Goal: Task Accomplishment & Management: Complete application form

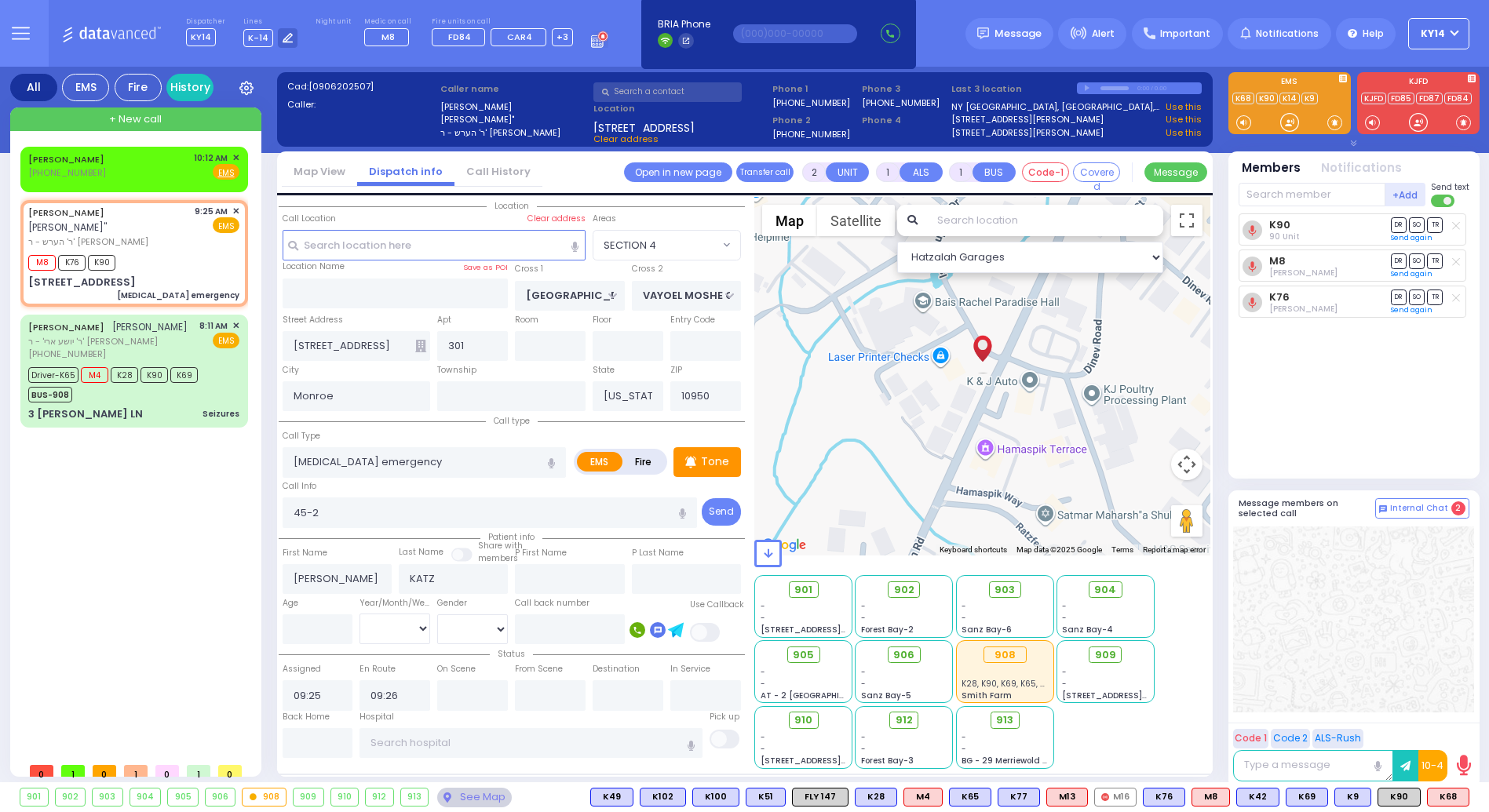
select select "SECTION 4"
select select
click at [119, 174] on div "[PERSON_NAME] [PHONE_NUMBER] 10:12 AM ✕ Fire EMS" at bounding box center [133, 166] width 211 height 29
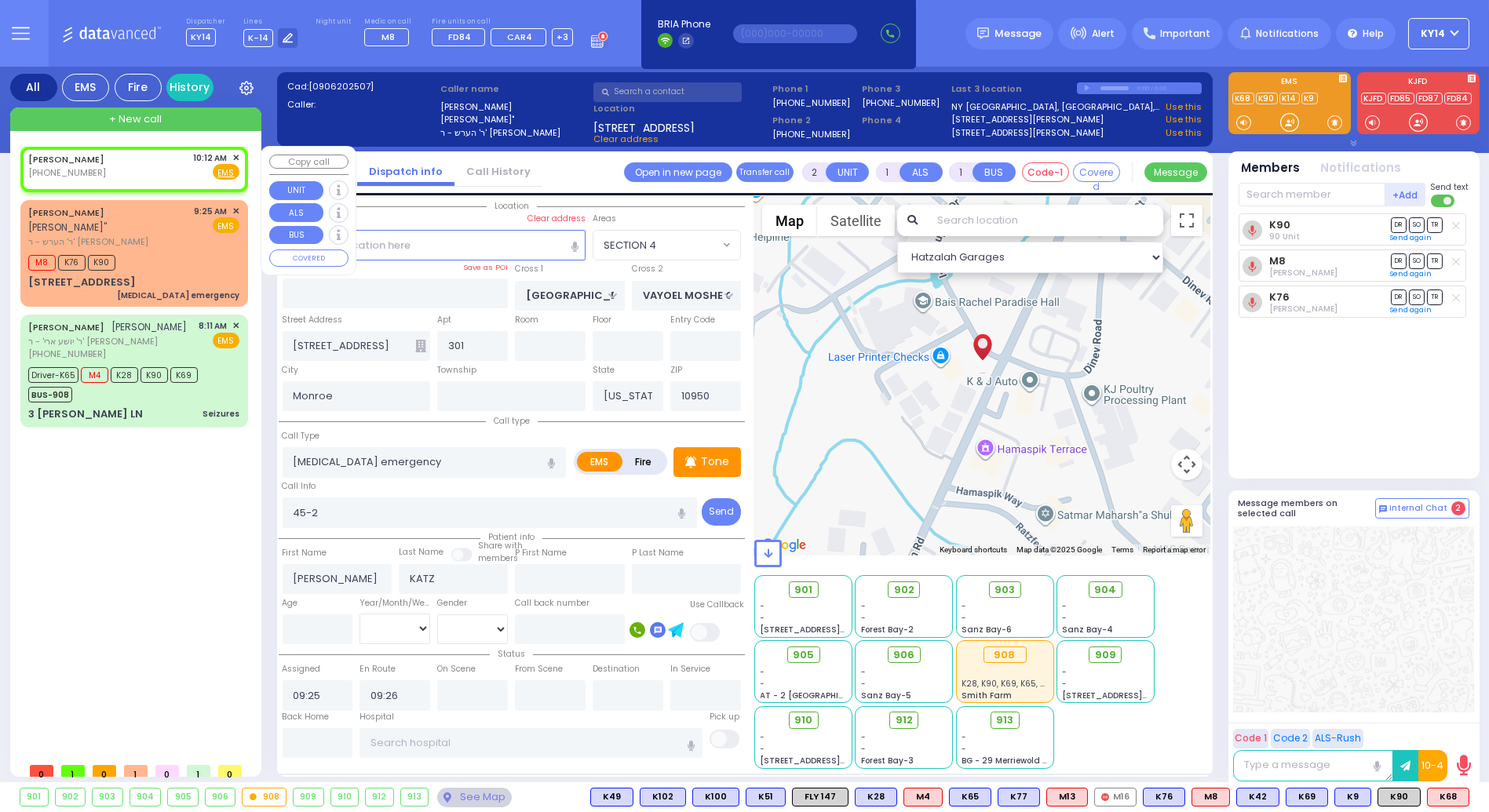
select select
radio input "true"
select select
type input "10:12"
select select "Hatzalah Garages"
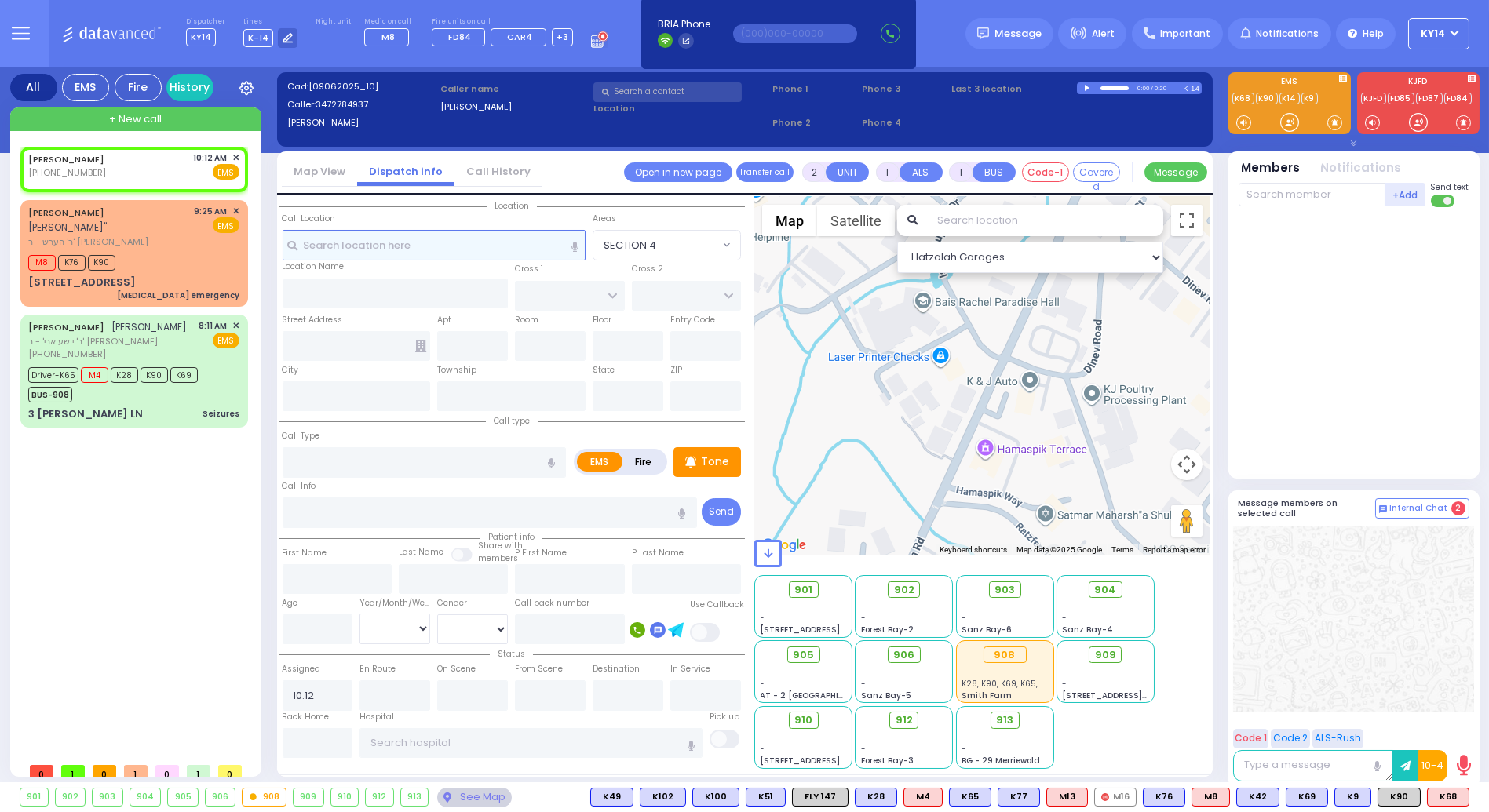
click at [453, 245] on input "text" at bounding box center [434, 244] width 304 height 30
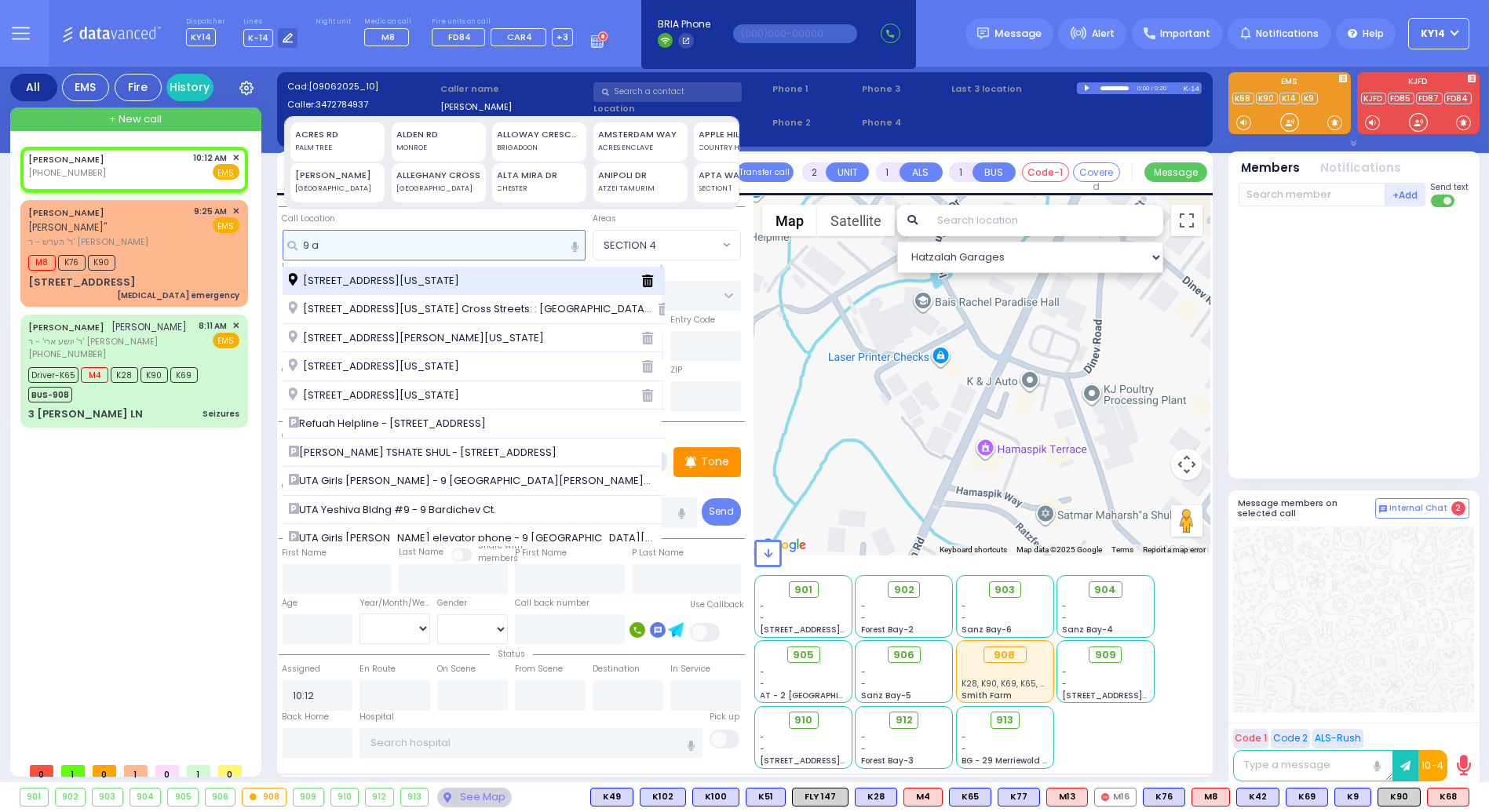
type input "9 a"
click at [412, 279] on span "[STREET_ADDRESS][US_STATE]" at bounding box center [377, 280] width 176 height 15
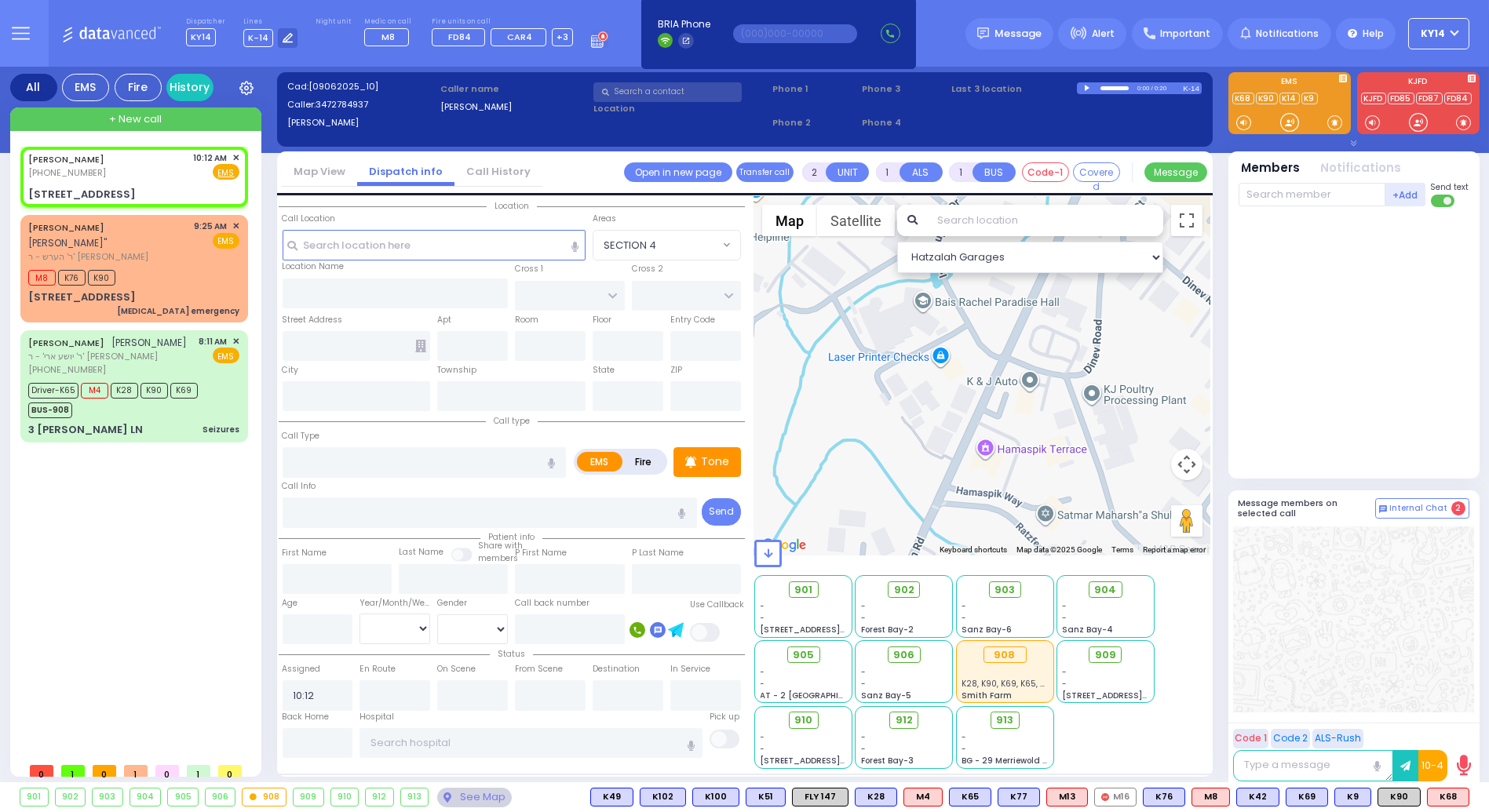
select select
radio input "true"
select select
select select "Hatzalah Garages"
type input "CHUST RD"
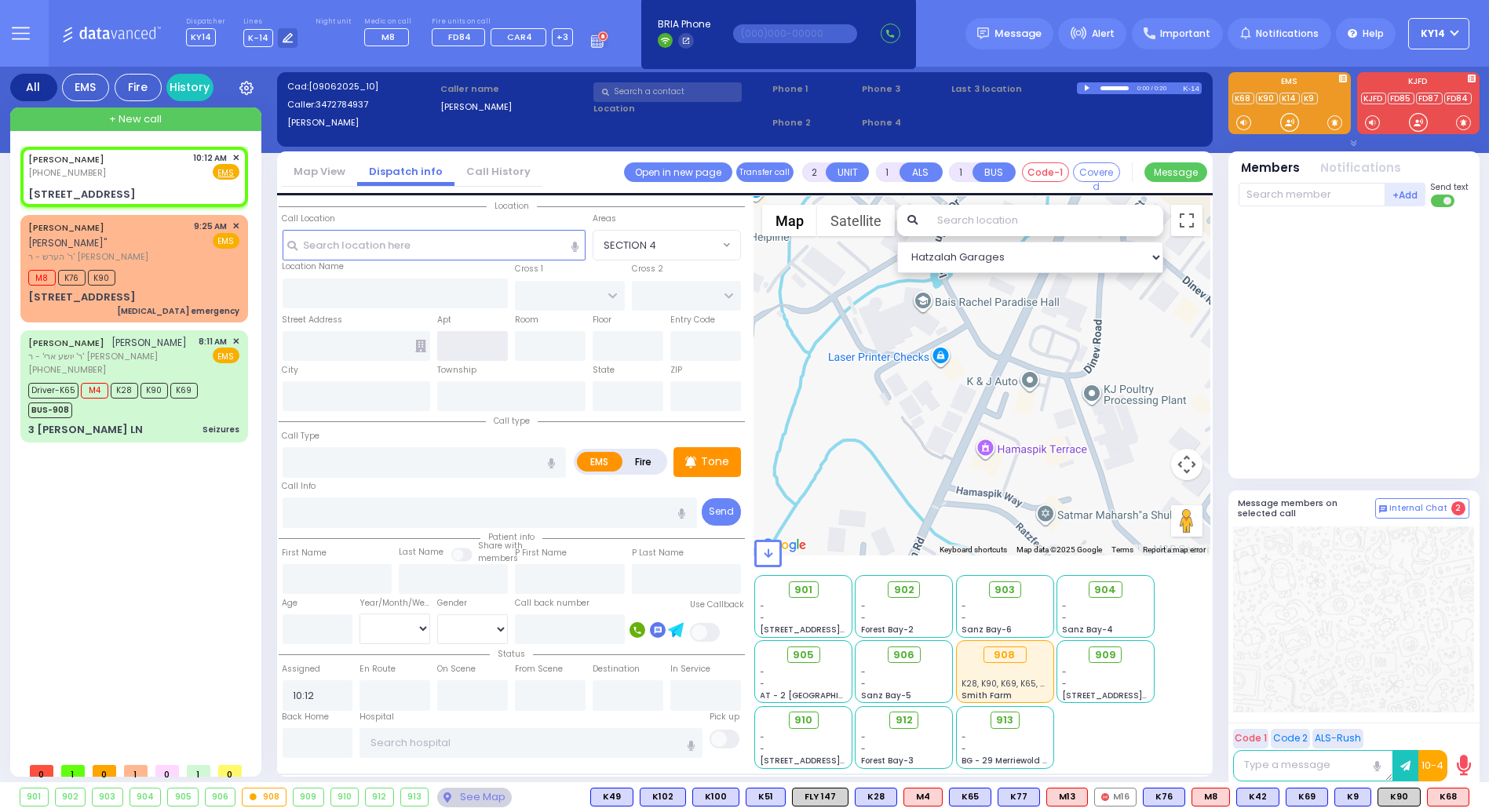
type input "[GEOGRAPHIC_DATA]"
type input "[STREET_ADDRESS]"
type input "Monroe"
type input "[US_STATE]"
type input "10950"
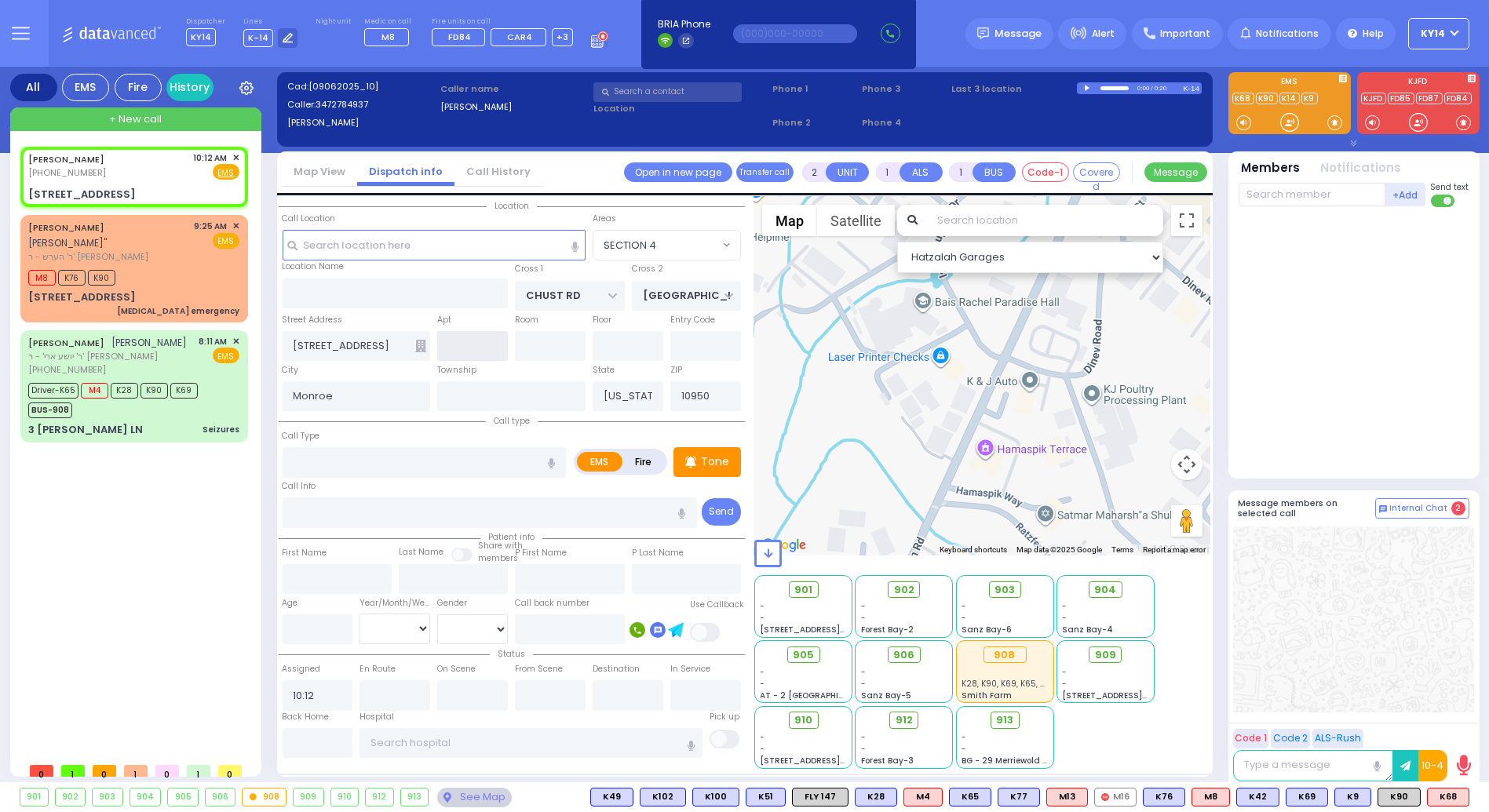
select select "VYOEL MOSHE"
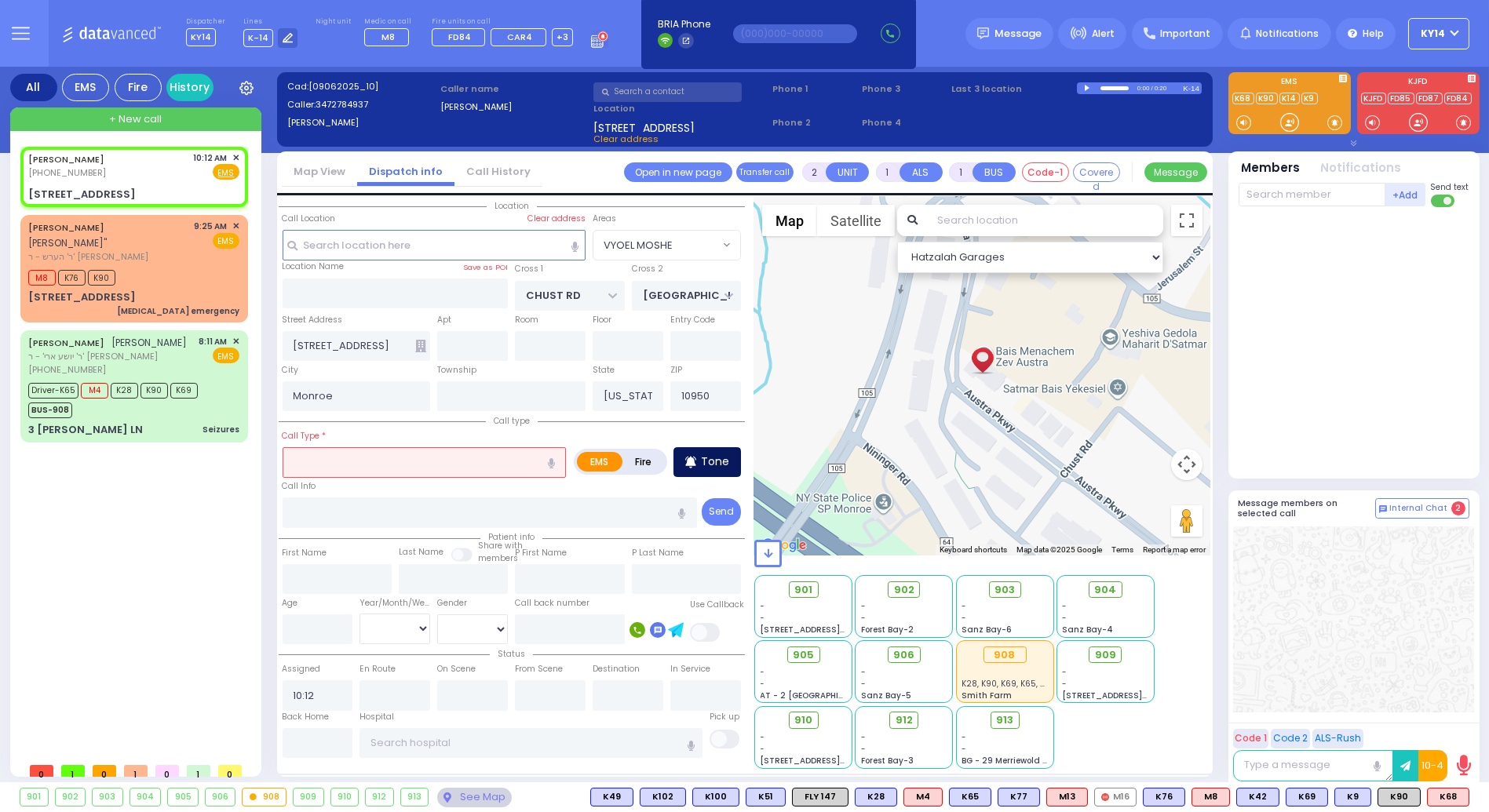
click at [717, 464] on p "Tone" at bounding box center [715, 461] width 28 height 16
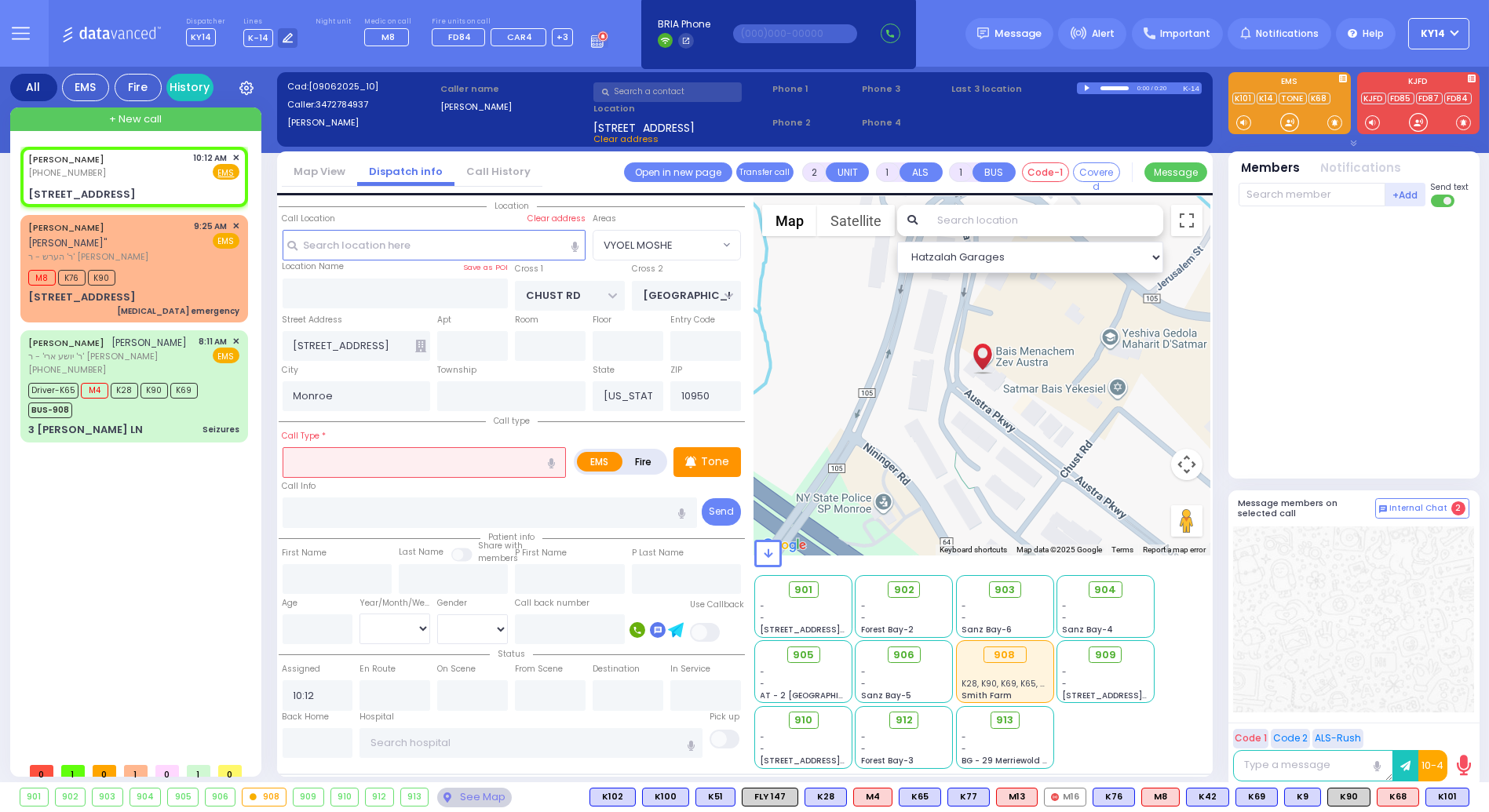
click at [554, 459] on icon "button" at bounding box center [552, 464] width 7 height 10
type input "fashion collapse"
select select
radio input "true"
select select
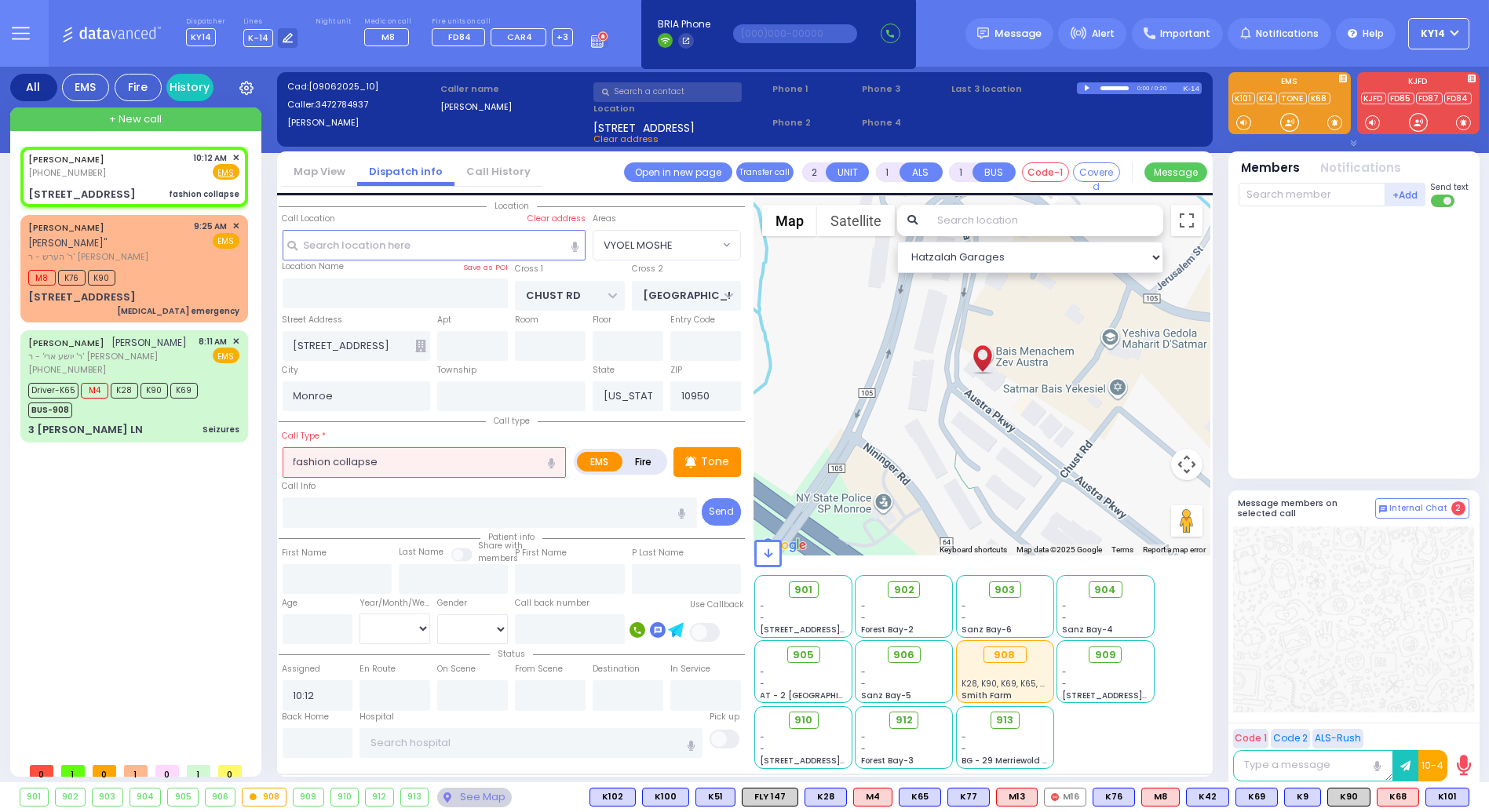
select select "Hatzalah Garages"
select select "VYOEL MOSHE"
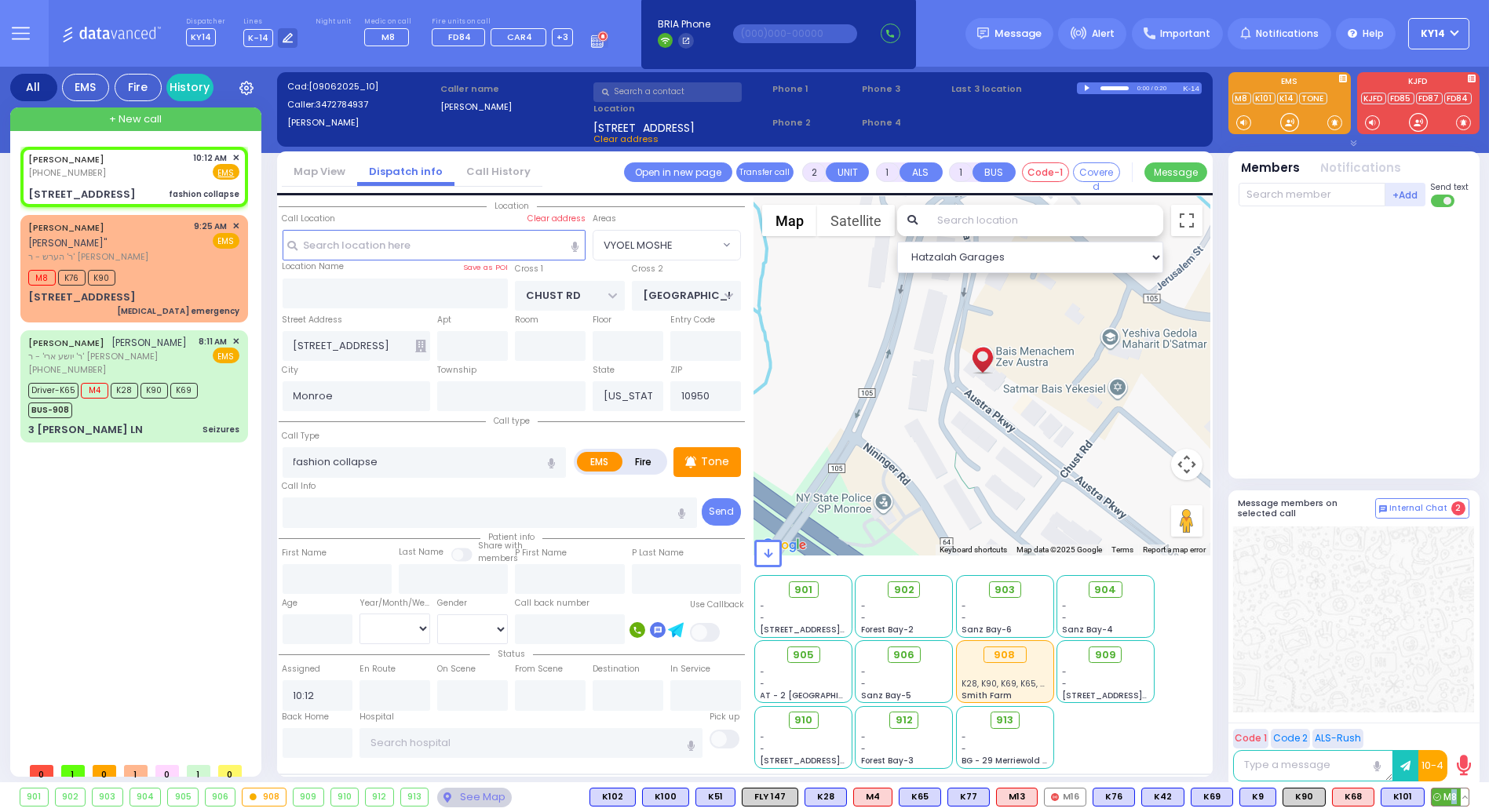
click at [1448, 796] on span "M8" at bounding box center [1450, 797] width 37 height 17
click at [1398, 793] on span "K101" at bounding box center [1402, 797] width 42 height 17
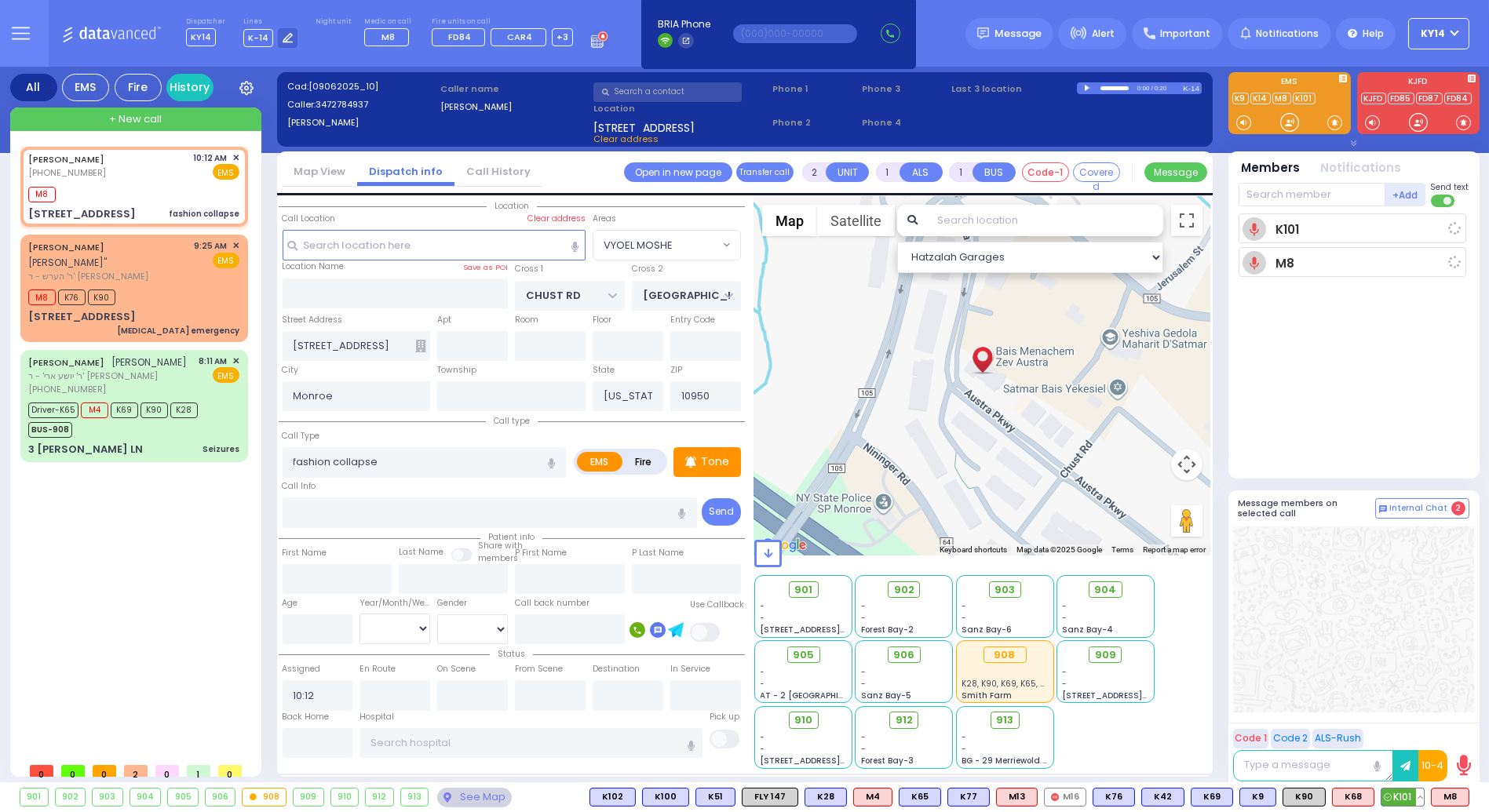
select select
radio input "true"
select select
type input "10:13"
select select "Hatzalah Garages"
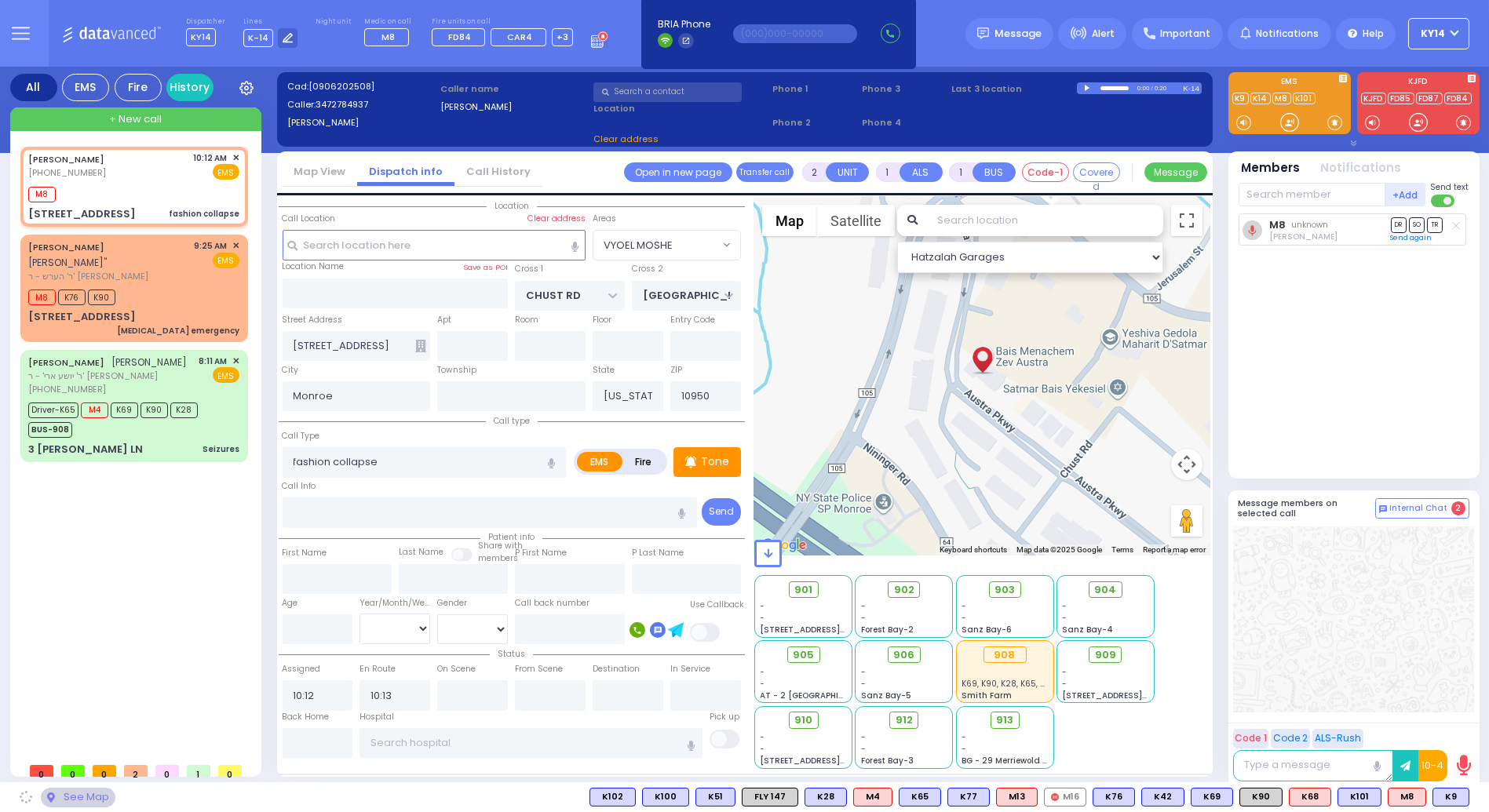
select select "VYOEL MOSHE"
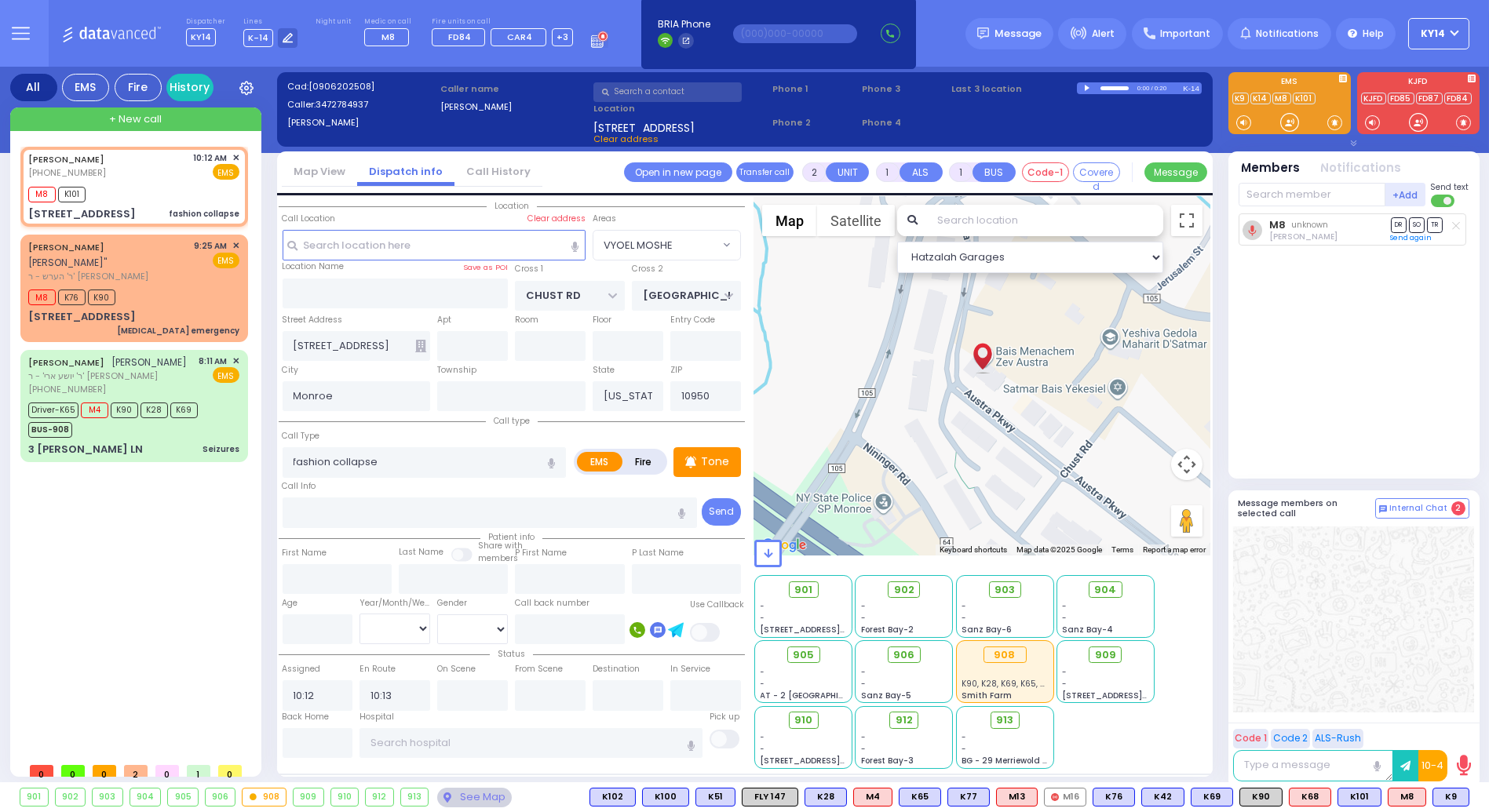
select select
radio input "true"
select select
select select "VYOEL MOSHE"
select select "Hatzalah Garages"
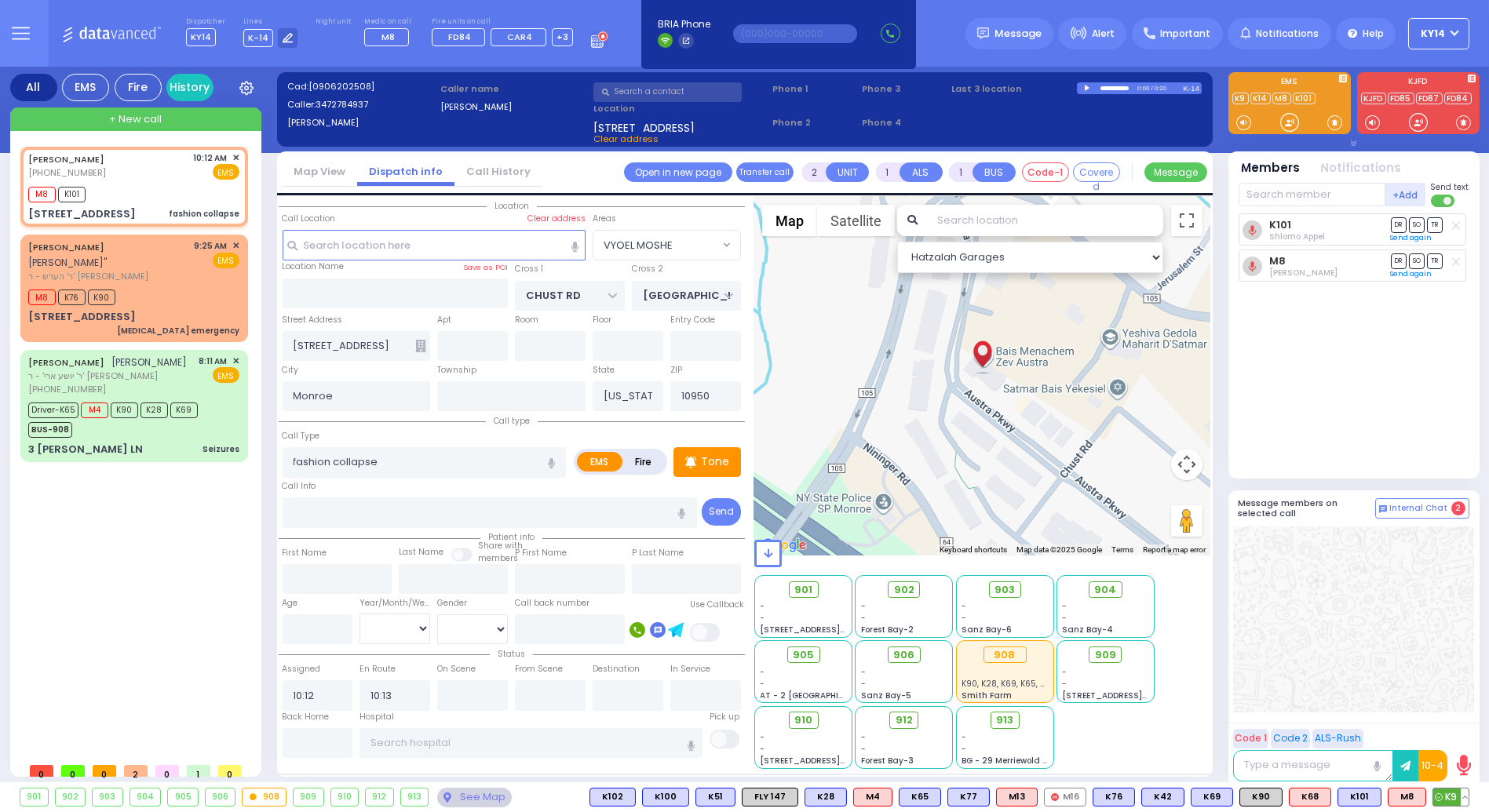
click at [1449, 795] on span "K9" at bounding box center [1451, 797] width 35 height 17
select select
radio input "true"
select select
select select "Hatzalah Garages"
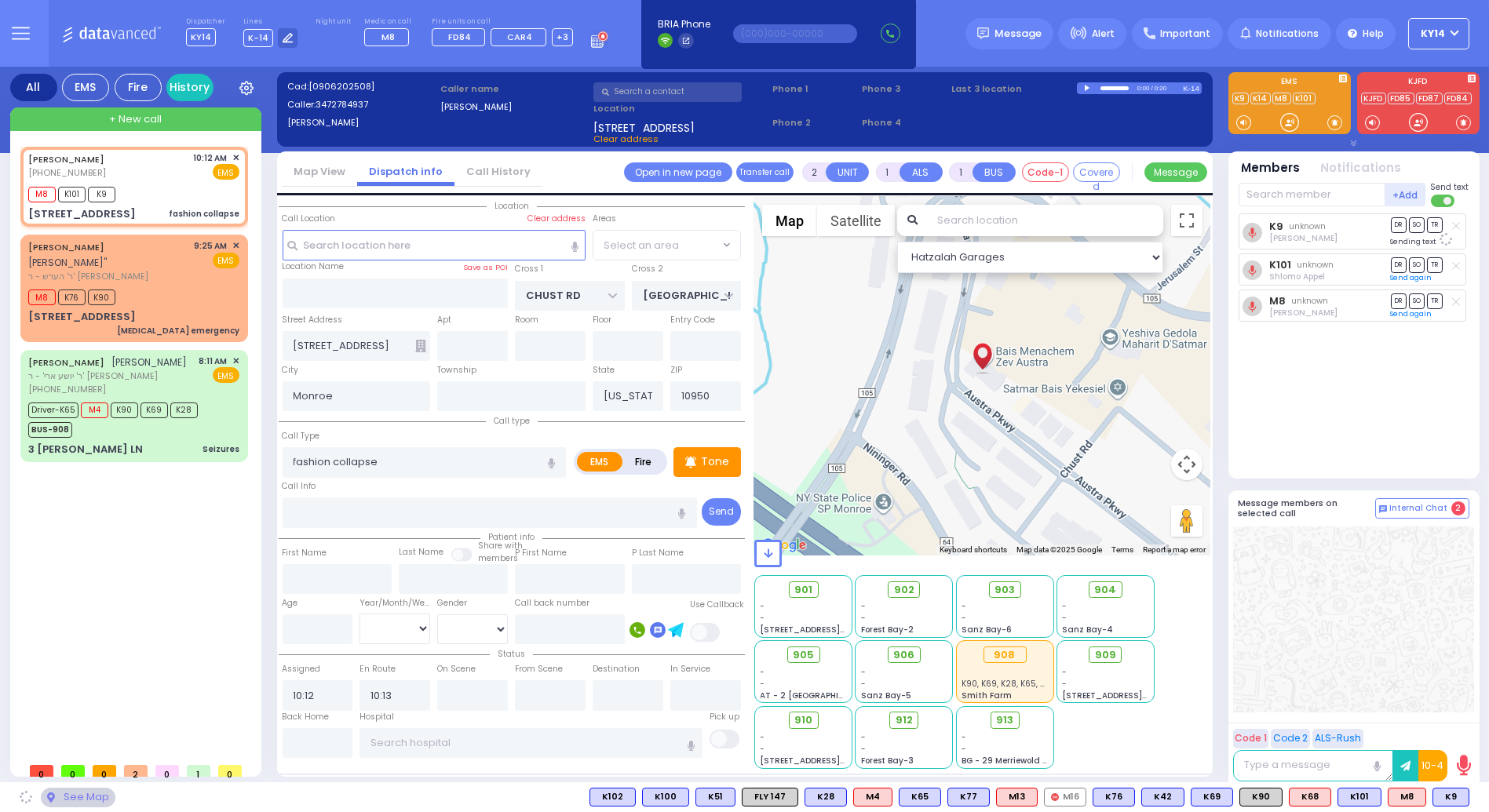
select select "VYOEL MOSHE"
click at [1371, 371] on div "K9 [PERSON_NAME] DR SO TR DR" at bounding box center [1356, 339] width 234 height 252
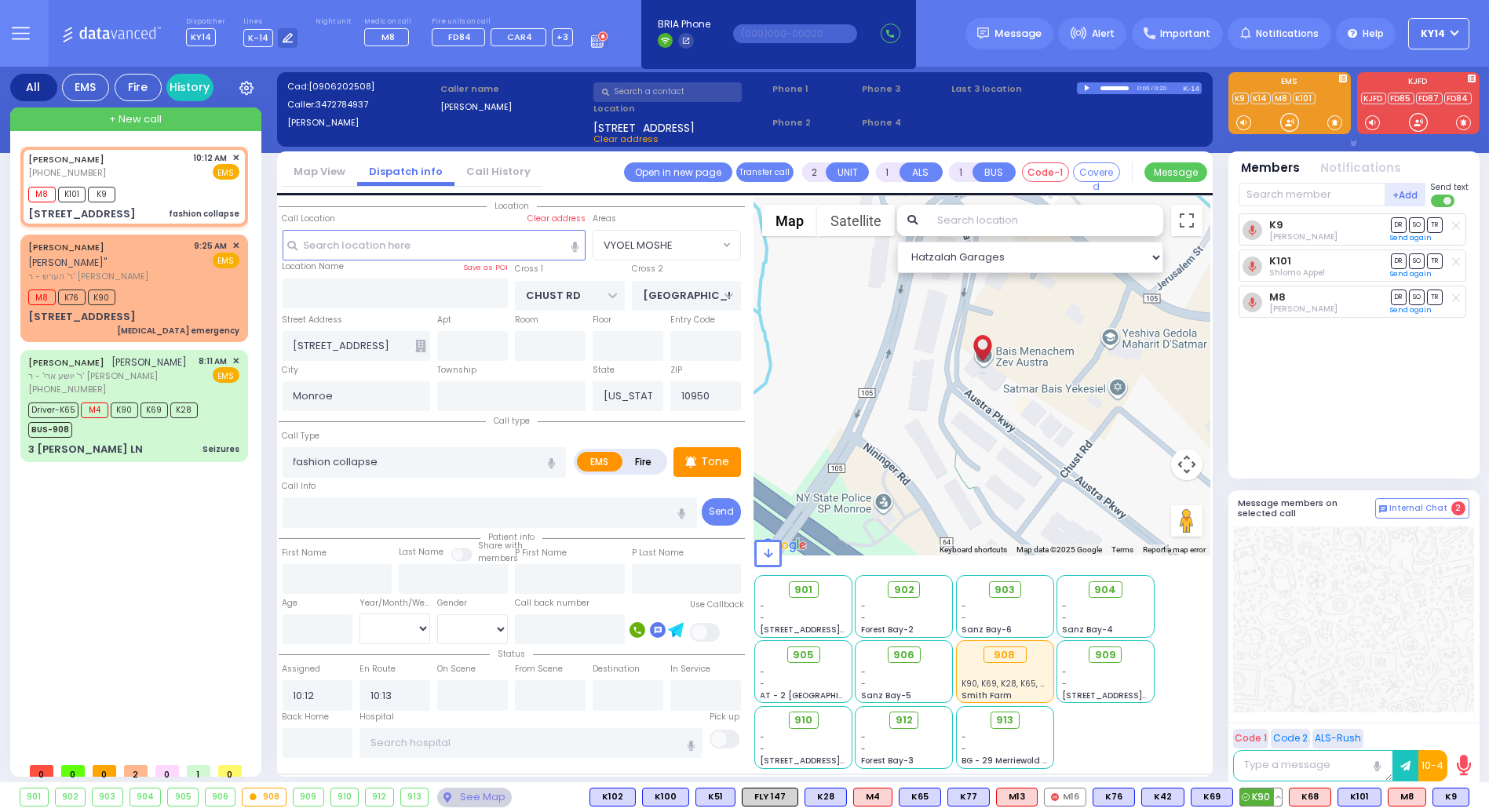
click at [1258, 801] on span "K90" at bounding box center [1261, 797] width 41 height 17
select select
radio input "true"
select select
select select "Hatzalah Garages"
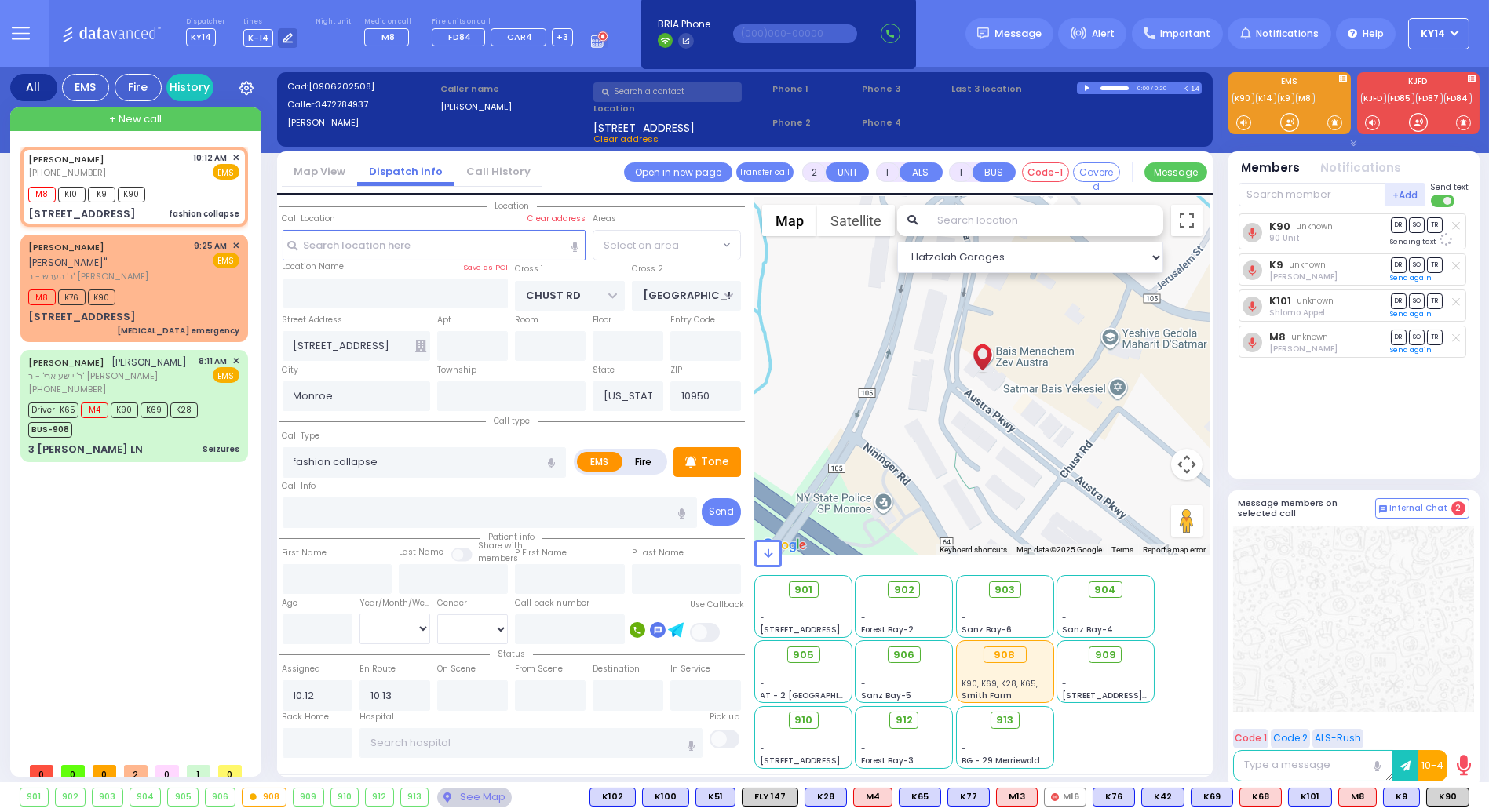
select select "VYOEL MOSHE"
click at [417, 340] on icon at bounding box center [421, 346] width 11 height 13
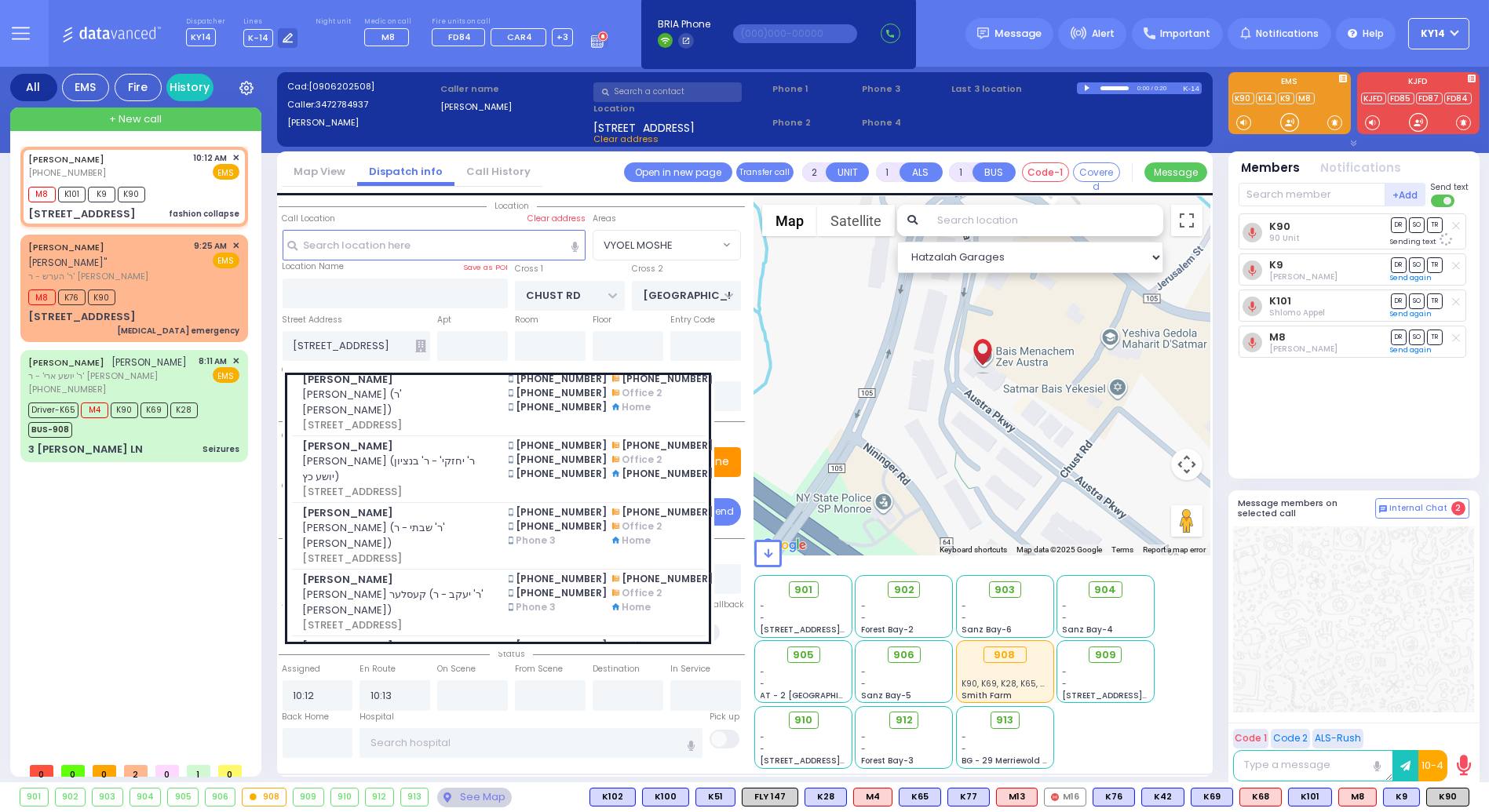
scroll to position [435, 0]
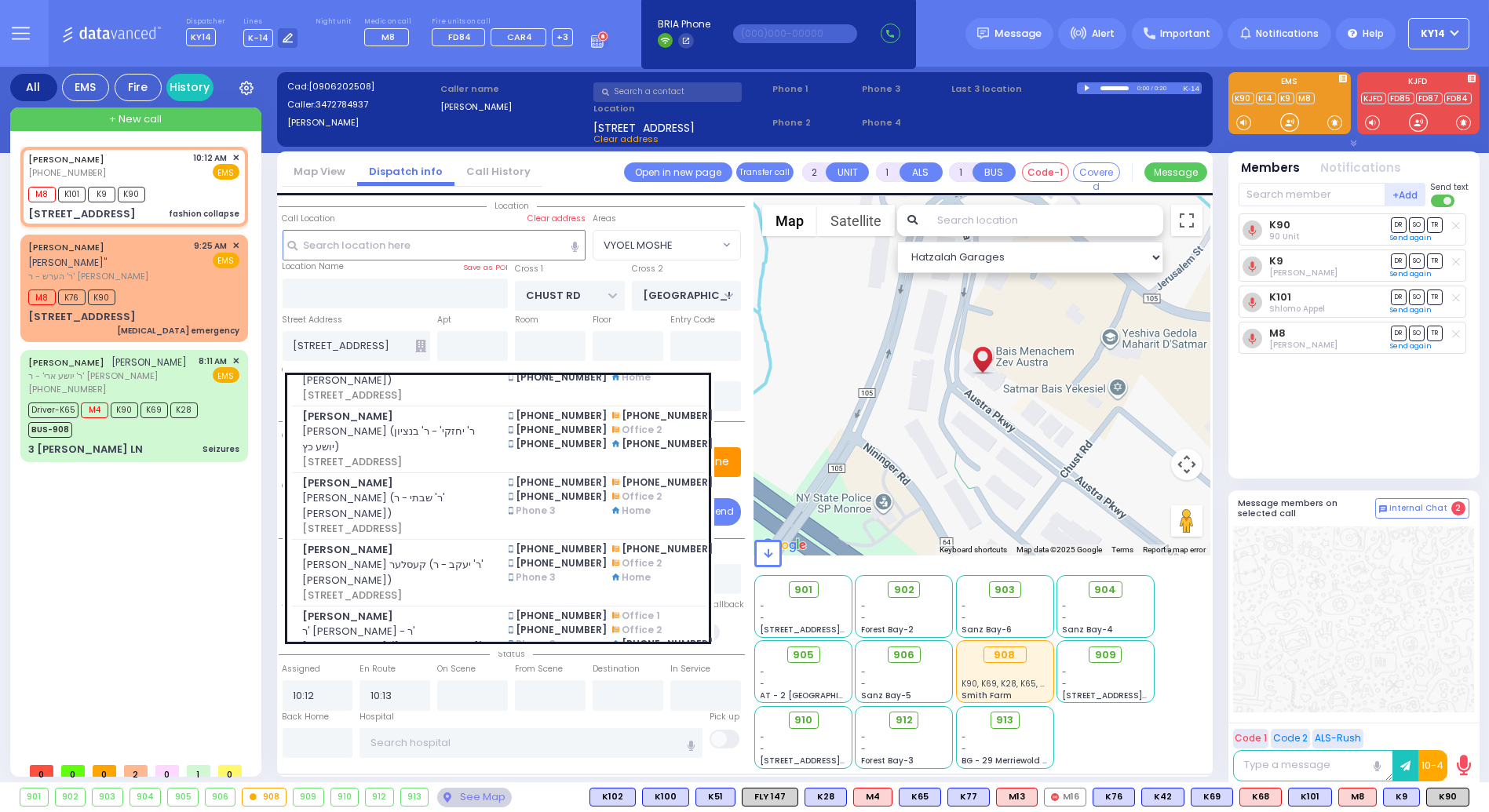
click at [133, 480] on div "[PERSON_NAME] [PHONE_NUMBER] 10:12 AM ✕ M8 K101 K9" at bounding box center [138, 451] width 234 height 608
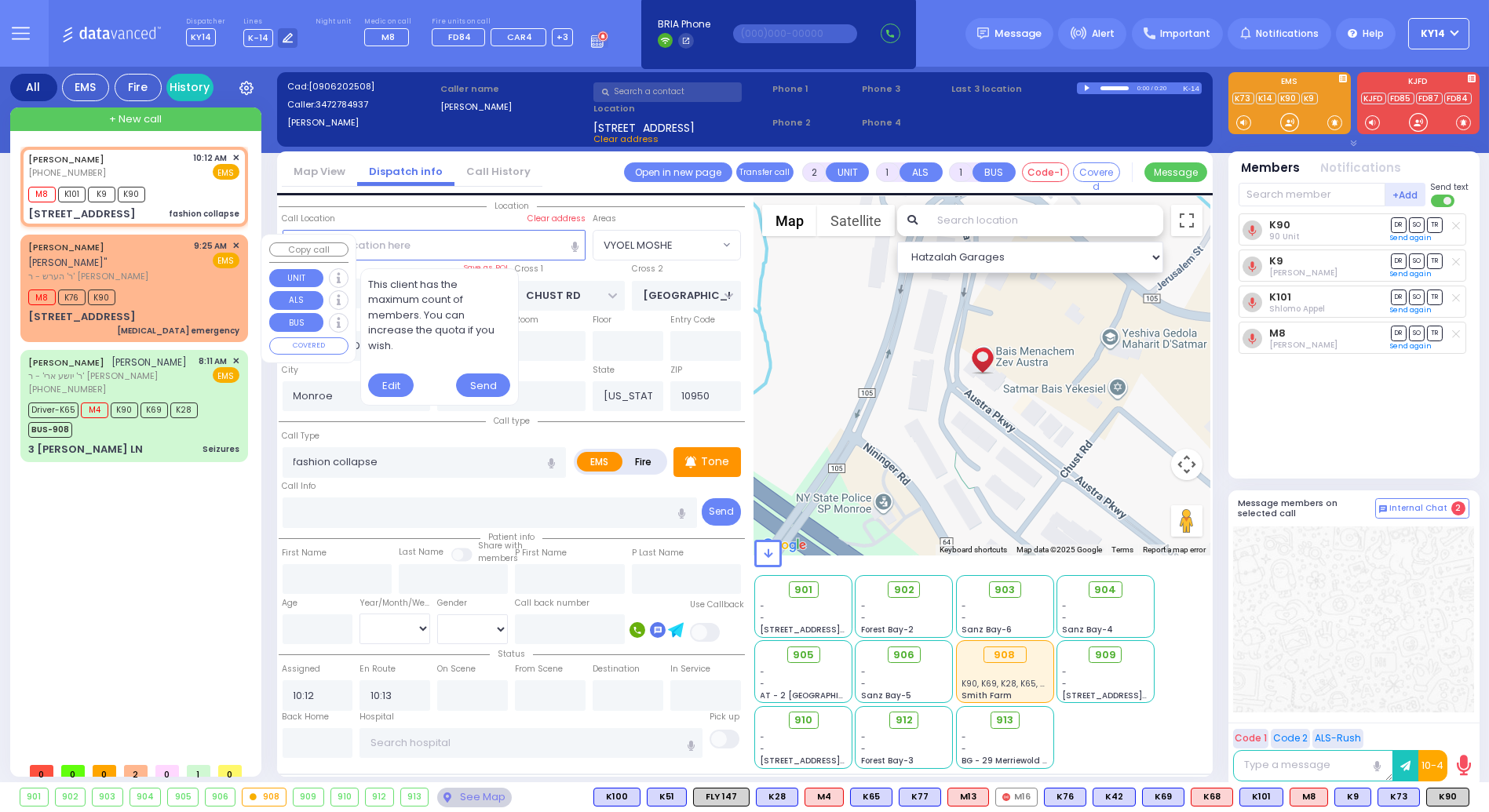
click at [186, 261] on div "[PERSON_NAME] נחום כץ" ר' הערש - ר' מענדל גרינבערג 9:25 AM ✕ EMS" at bounding box center [133, 261] width 211 height 44
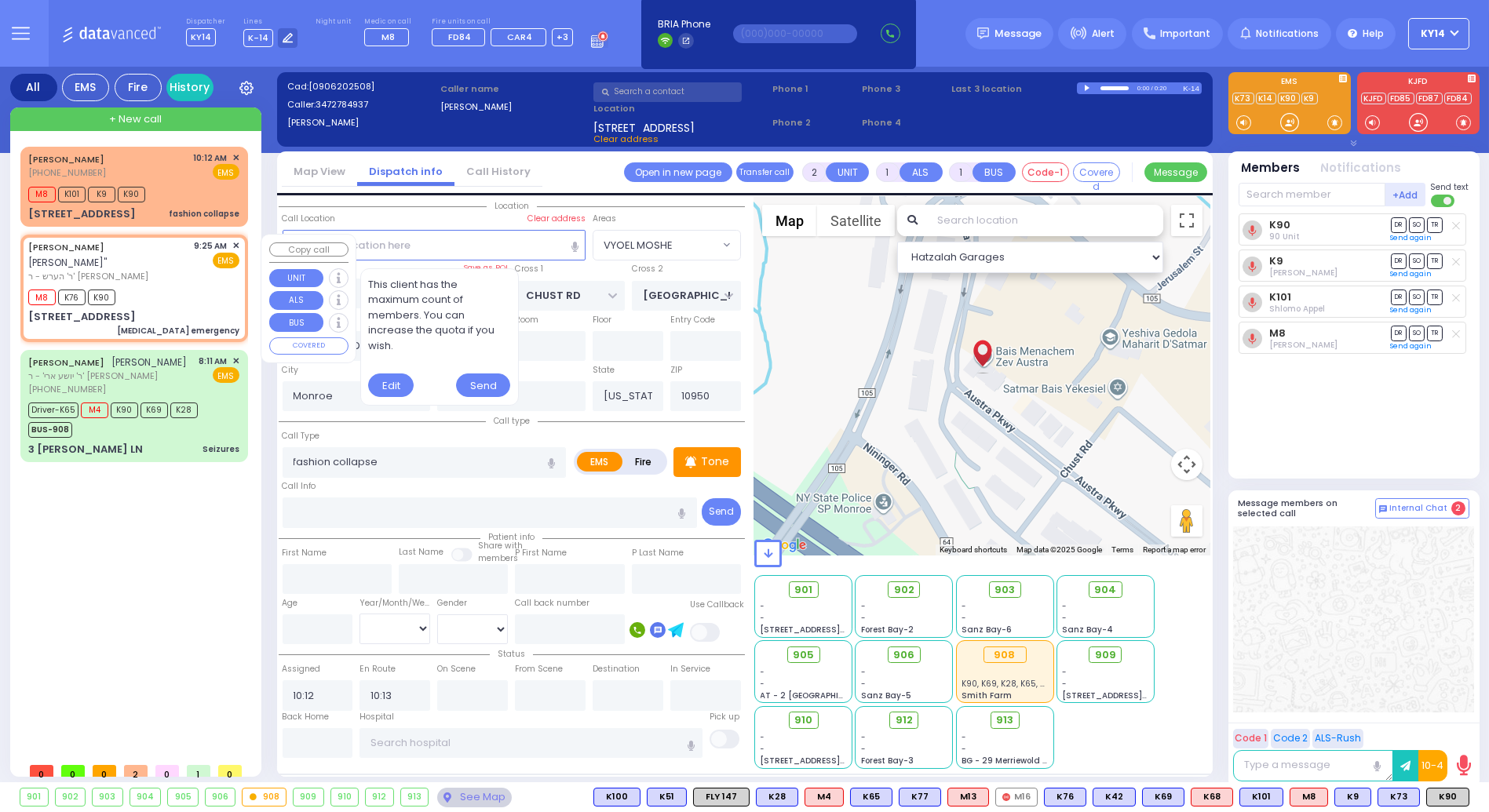
select select
type input "[MEDICAL_DATA] emergency"
radio input "true"
type input "45-2"
type input "[PERSON_NAME]"
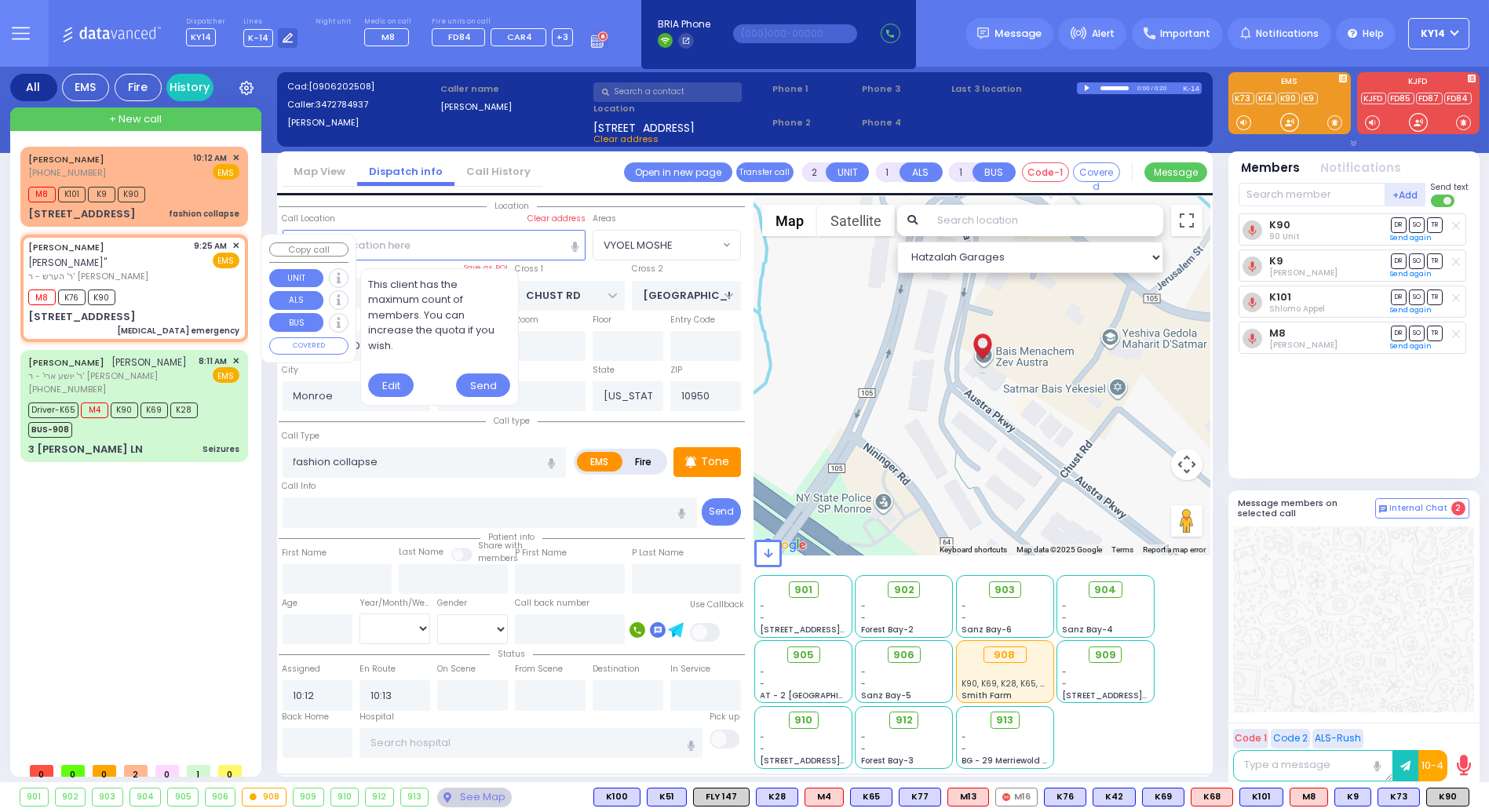
type input "KATZ"
select select
type input "09:25"
type input "09:26"
select select "Hatzalah Garages"
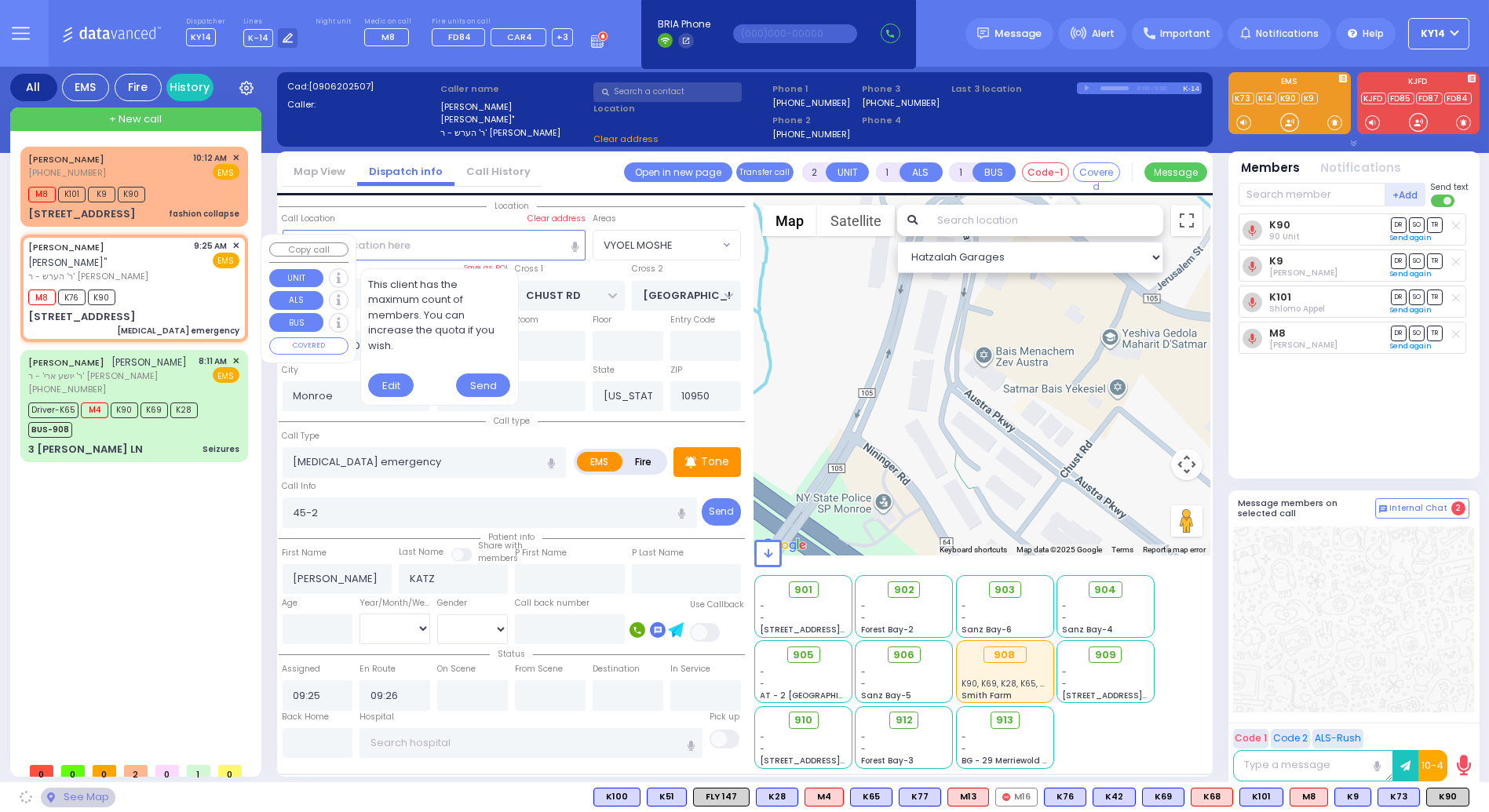
type input "[GEOGRAPHIC_DATA]"
type input "VAYOEL MOSHE COURT"
type input "[STREET_ADDRESS]"
type input "301"
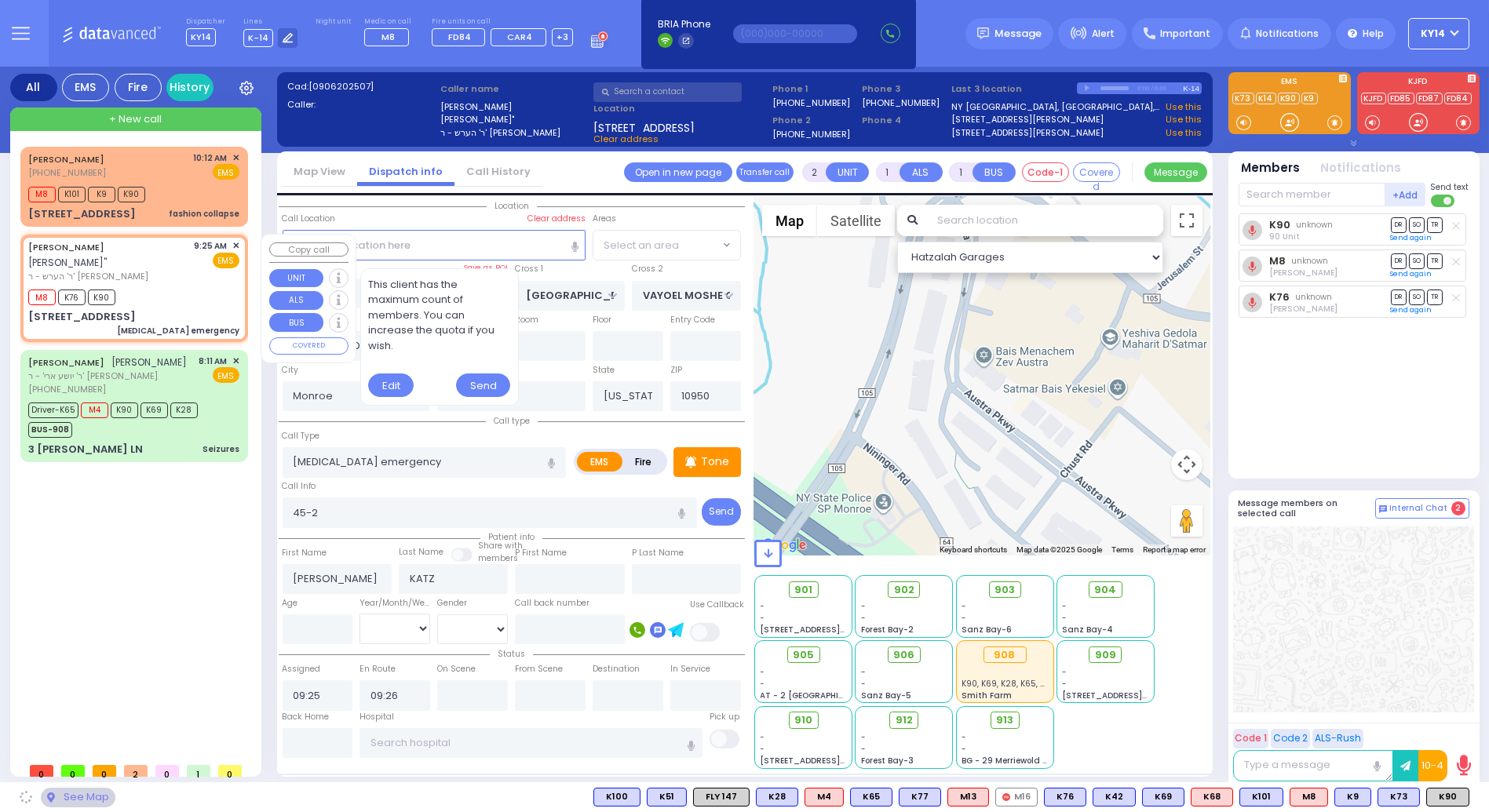
select select "SECTION 4"
click at [238, 245] on span "✕" at bounding box center [236, 246] width 7 height 14
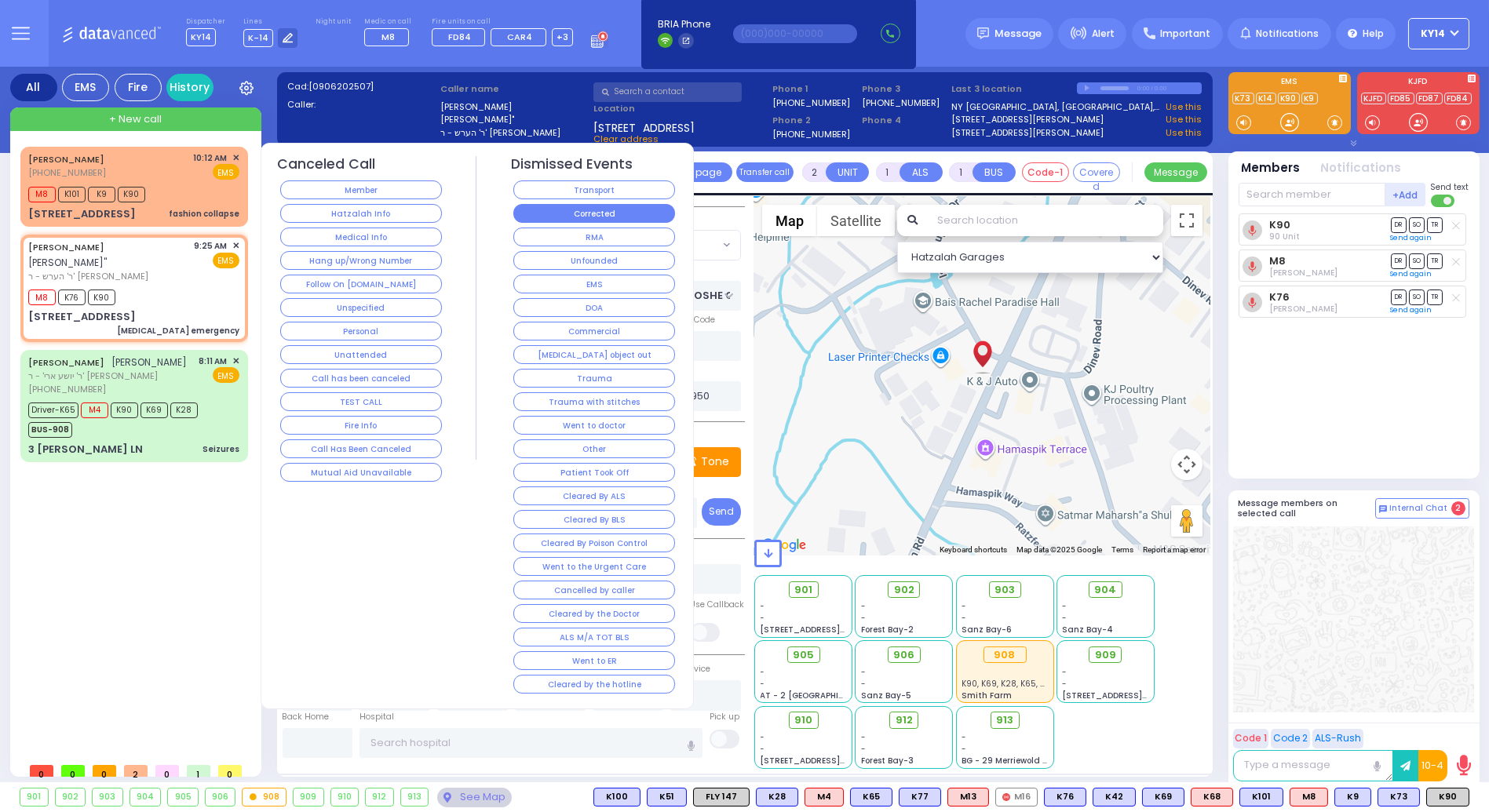
click at [578, 212] on button "Corrected" at bounding box center [595, 213] width 162 height 19
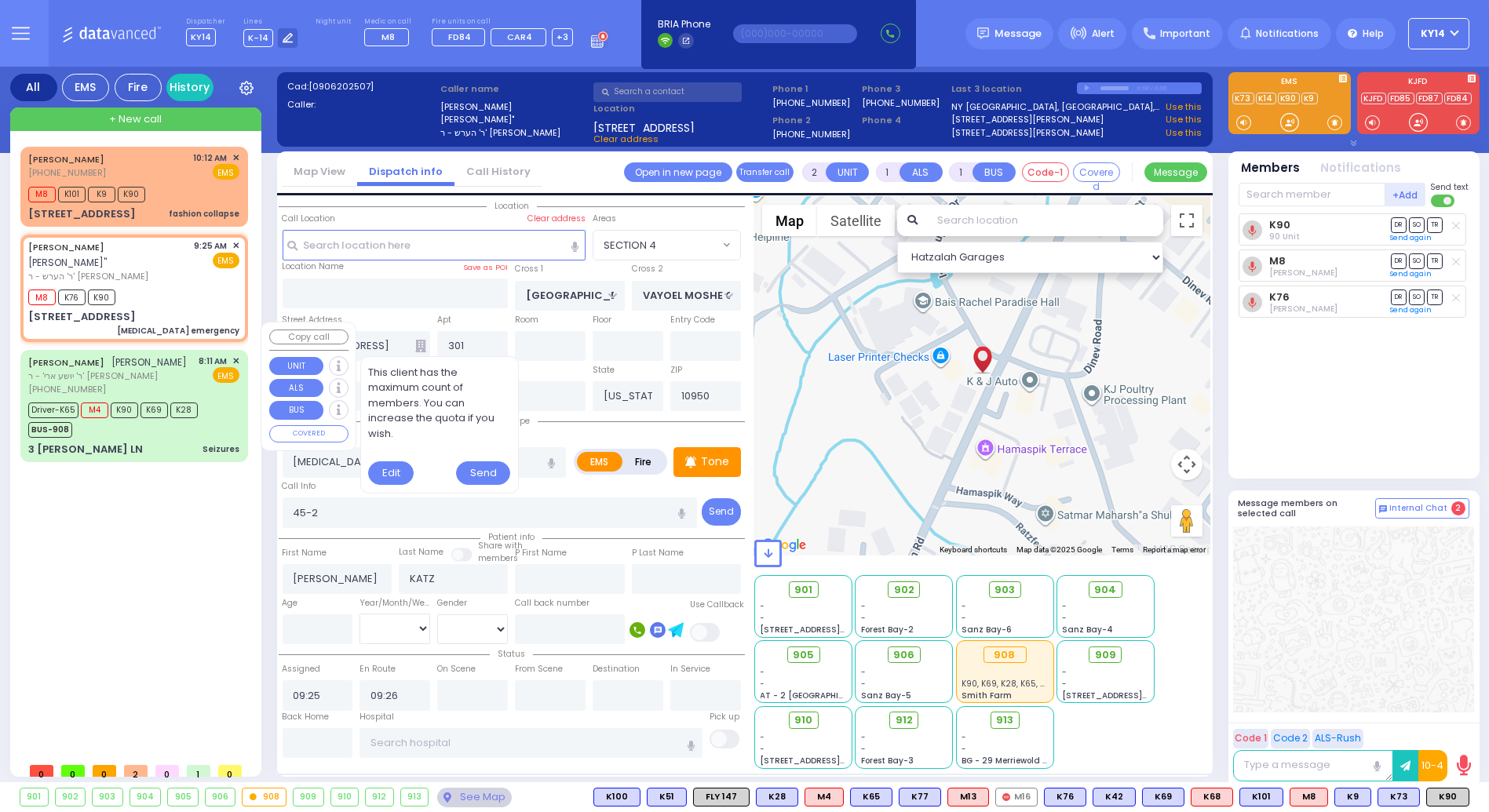
select select
radio input "true"
select select
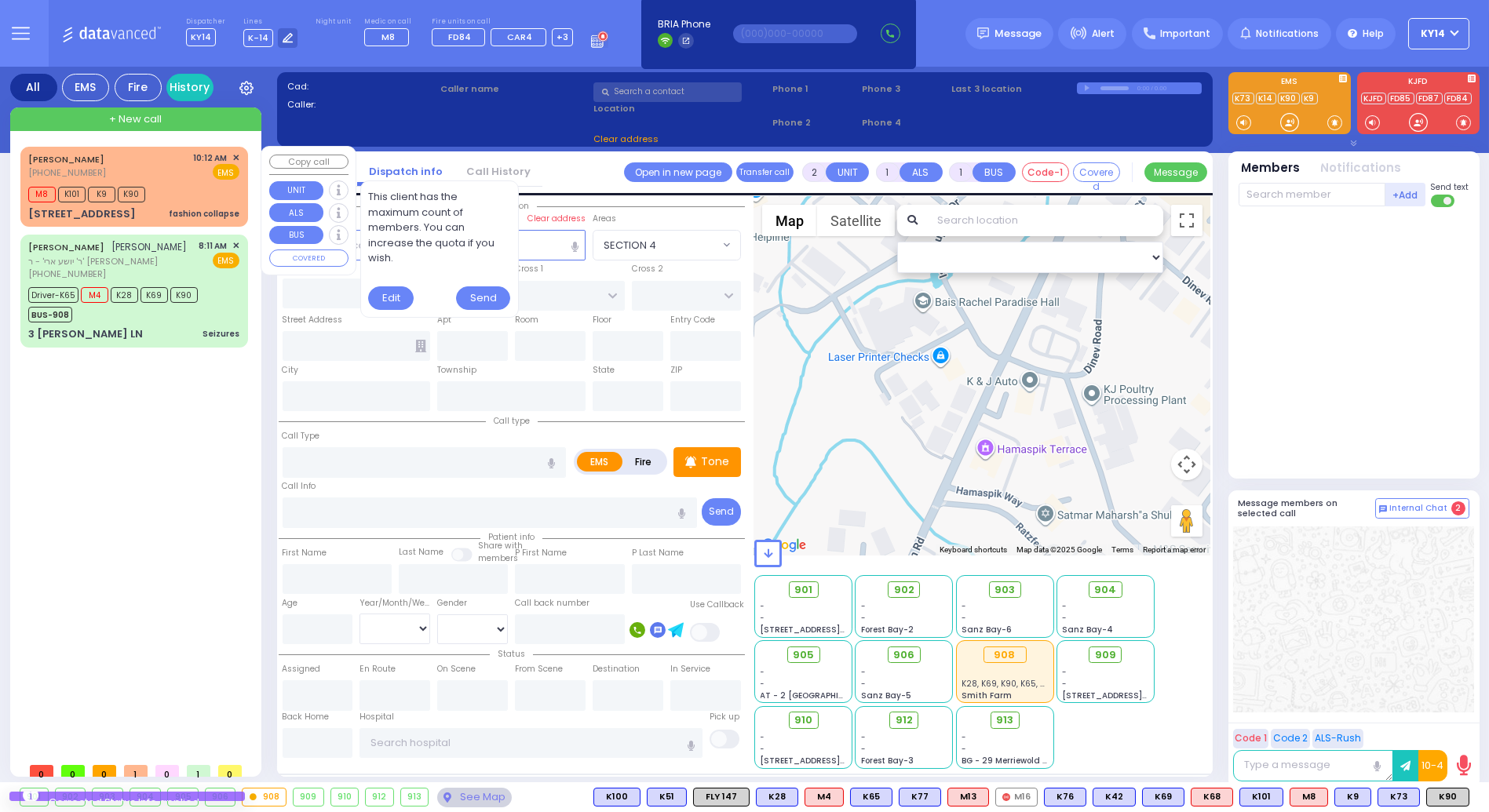
click at [200, 114] on div "+ New call" at bounding box center [136, 119] width 251 height 23
select select
radio input "true"
select select
type input "10:14"
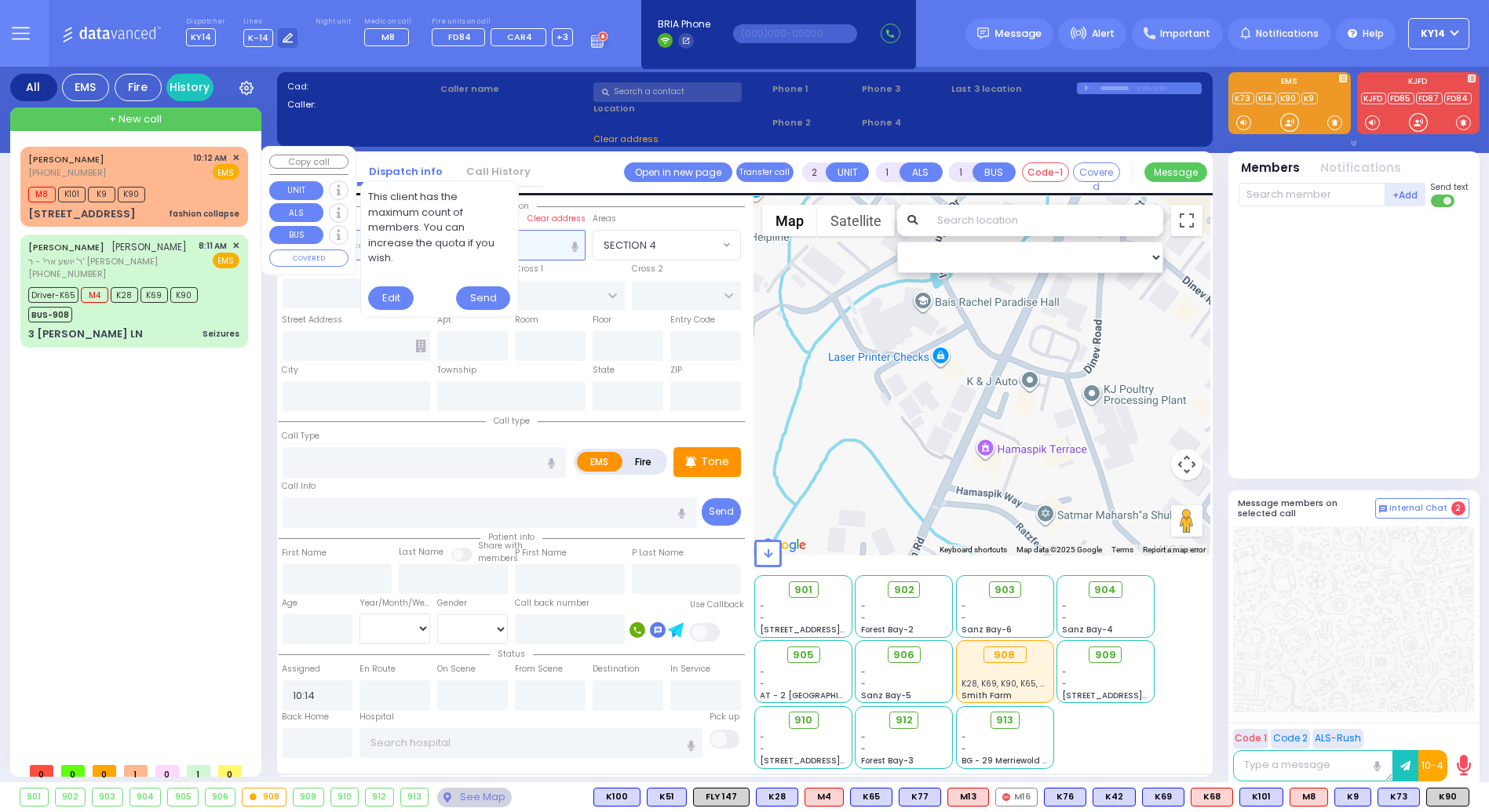
select select "Hatzalah Garages"
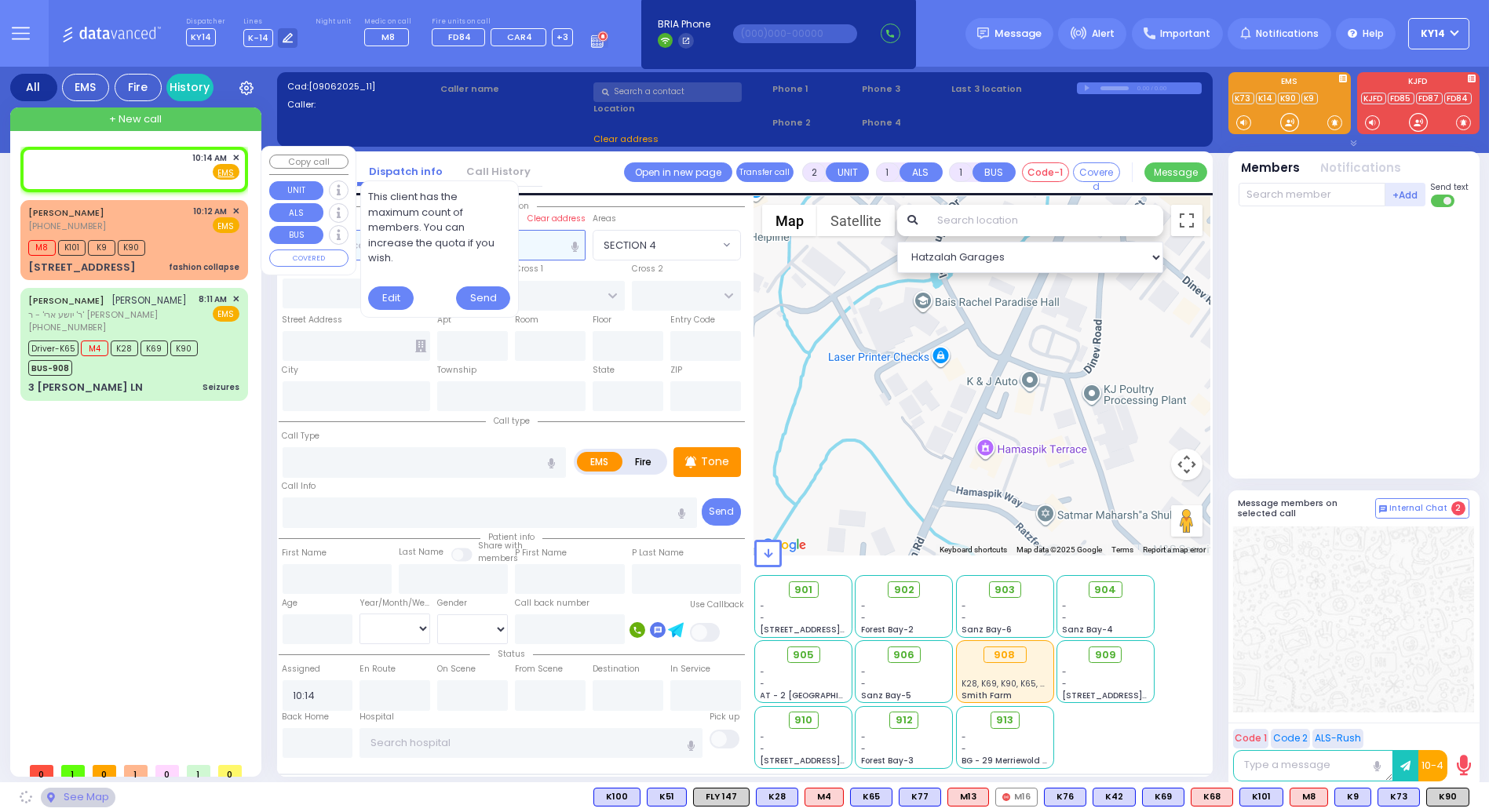
select select
radio input "true"
select select
select select "Hatzalah Garages"
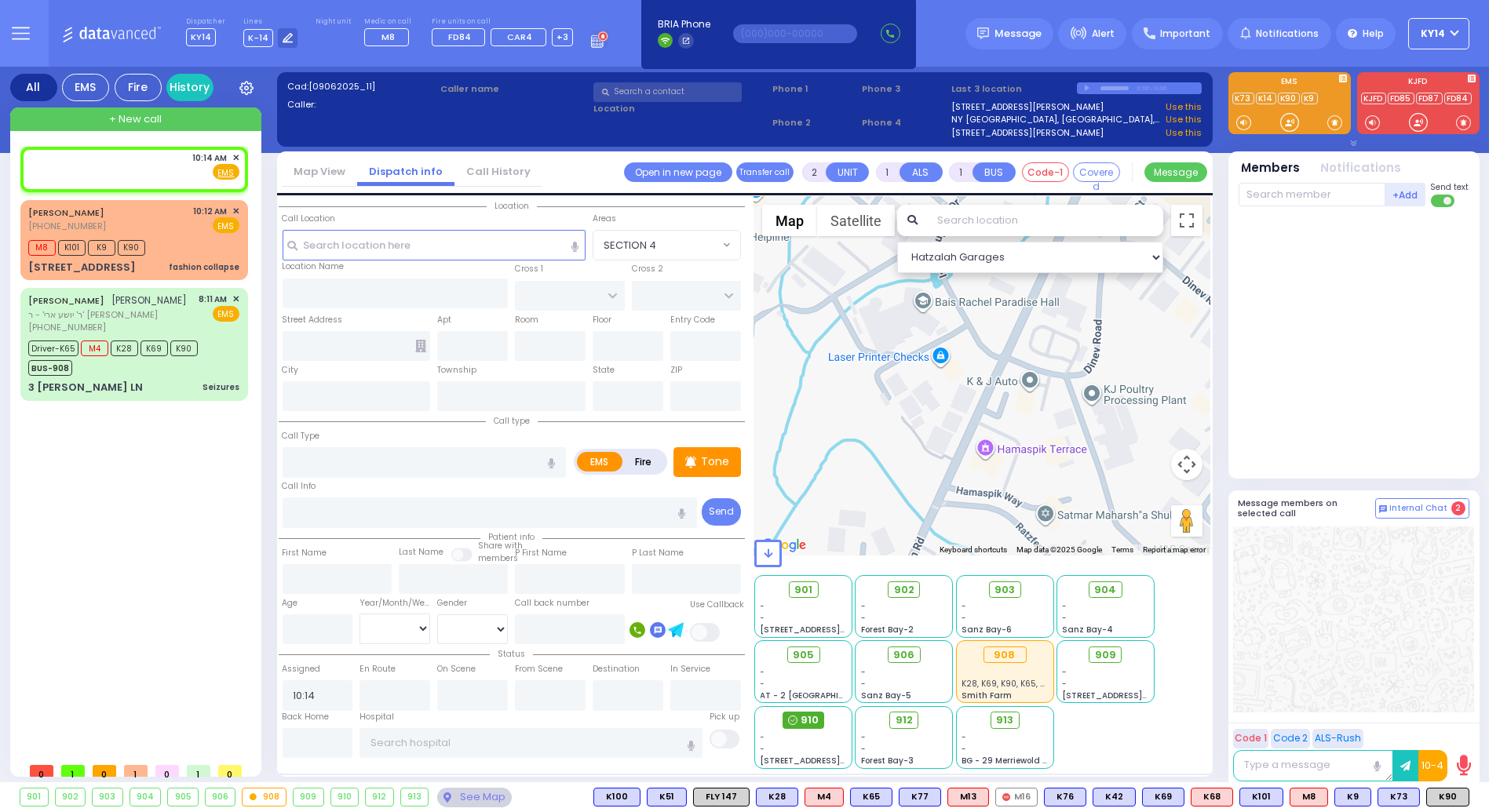
click at [809, 723] on span "910" at bounding box center [809, 720] width 18 height 15
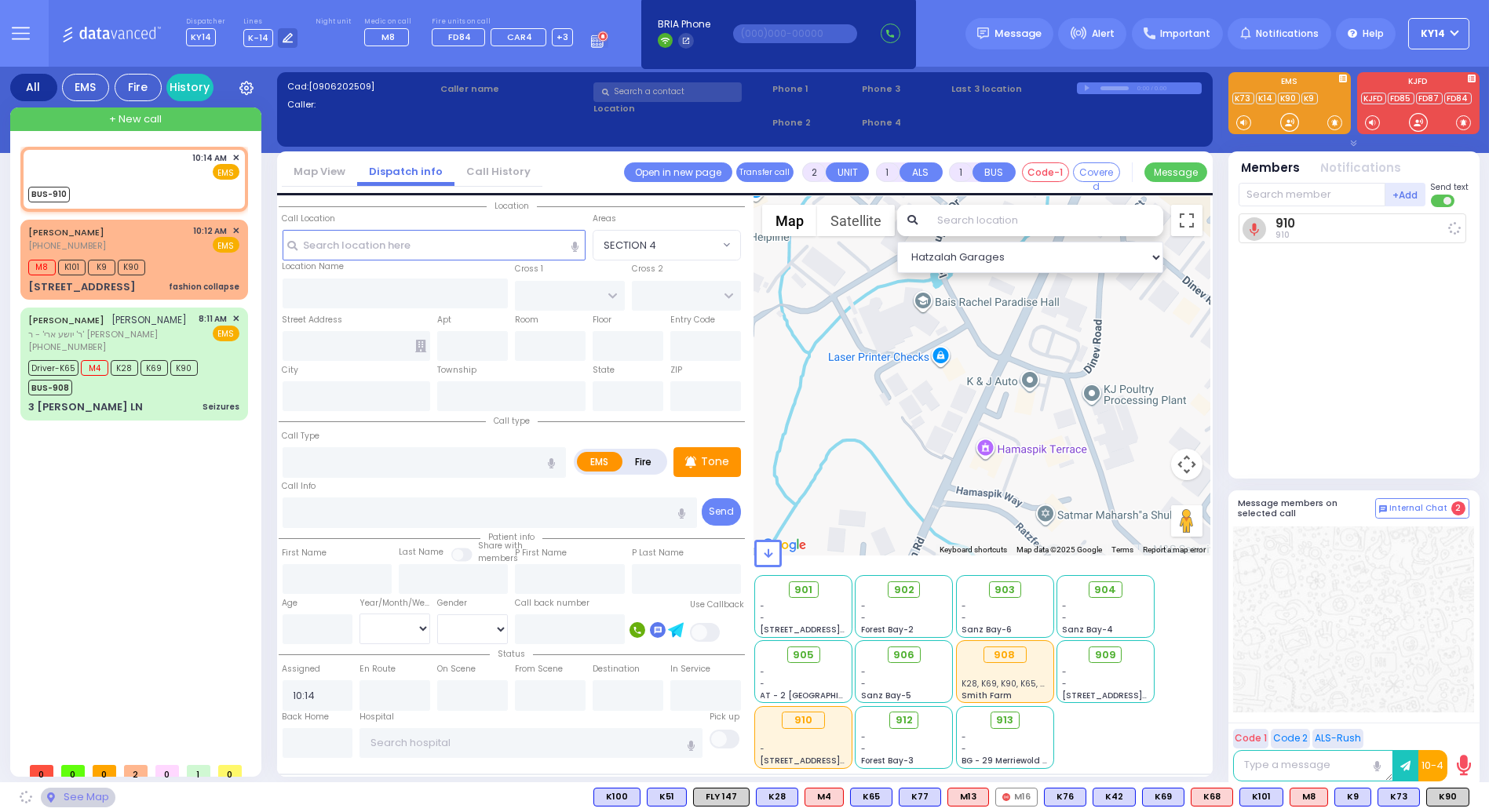
select select
radio input "true"
select select
type input "10:14"
select select "Hatzalah Garages"
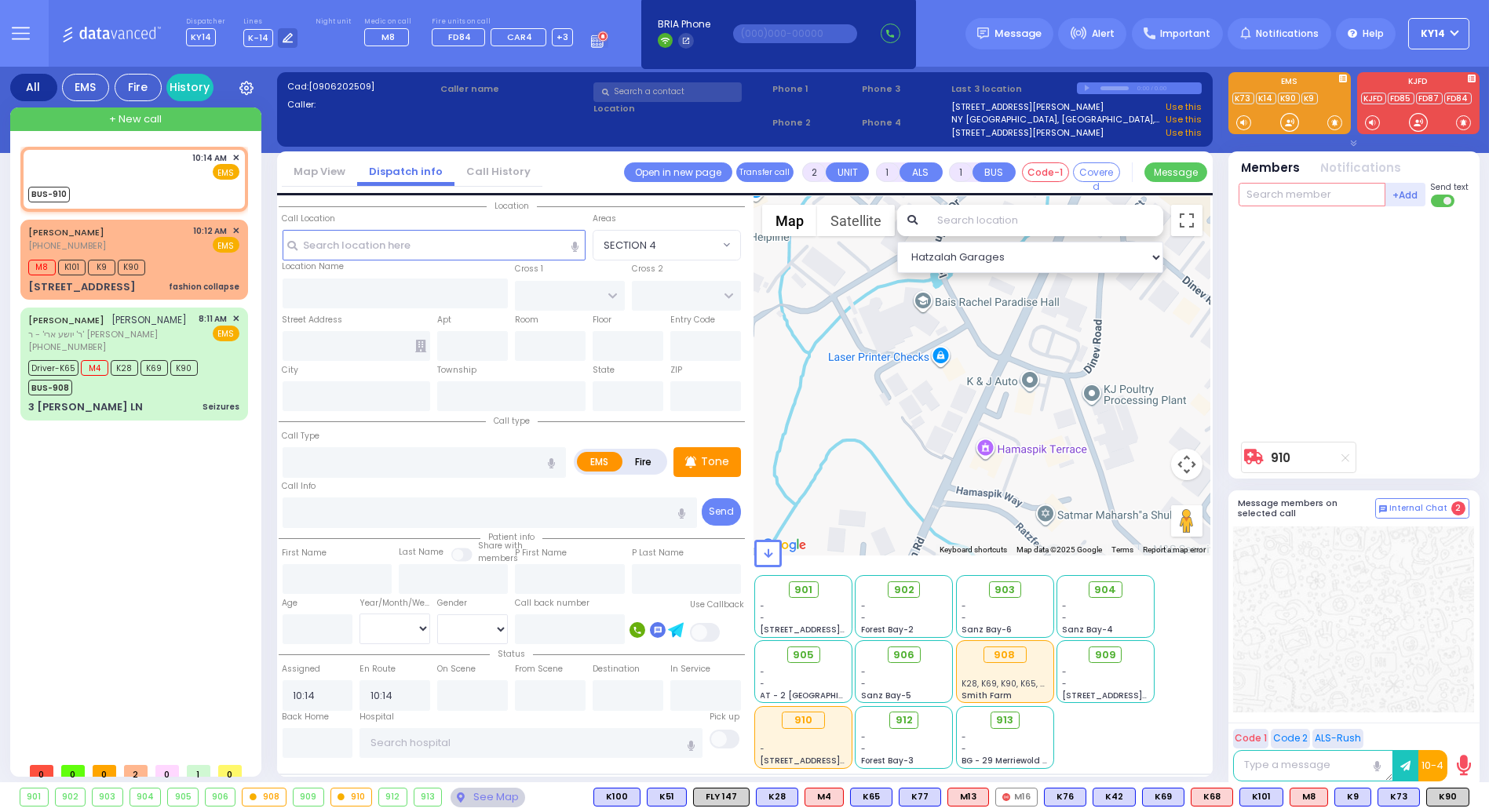
click at [1328, 188] on input "text" at bounding box center [1312, 194] width 147 height 23
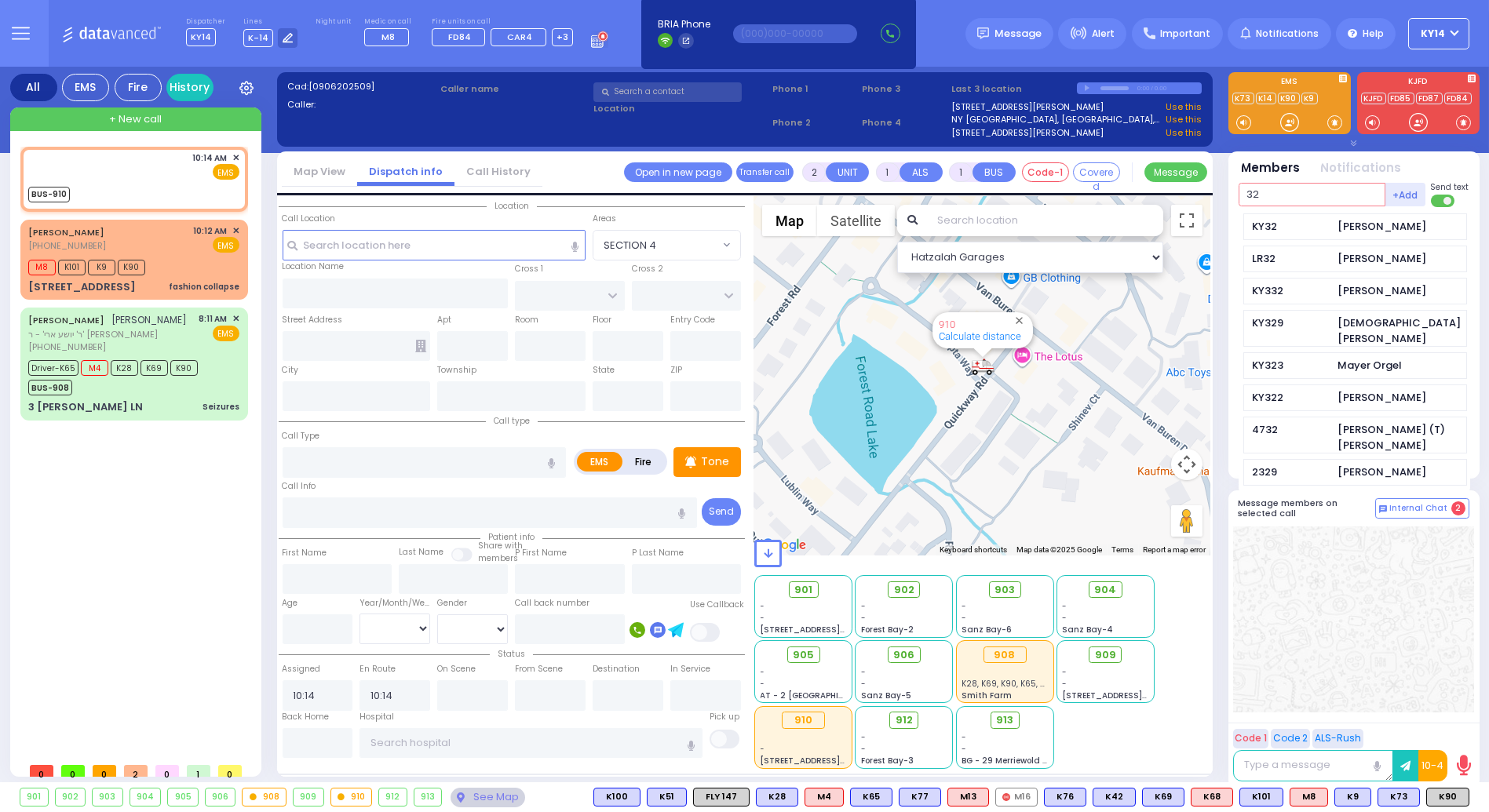
type input "32"
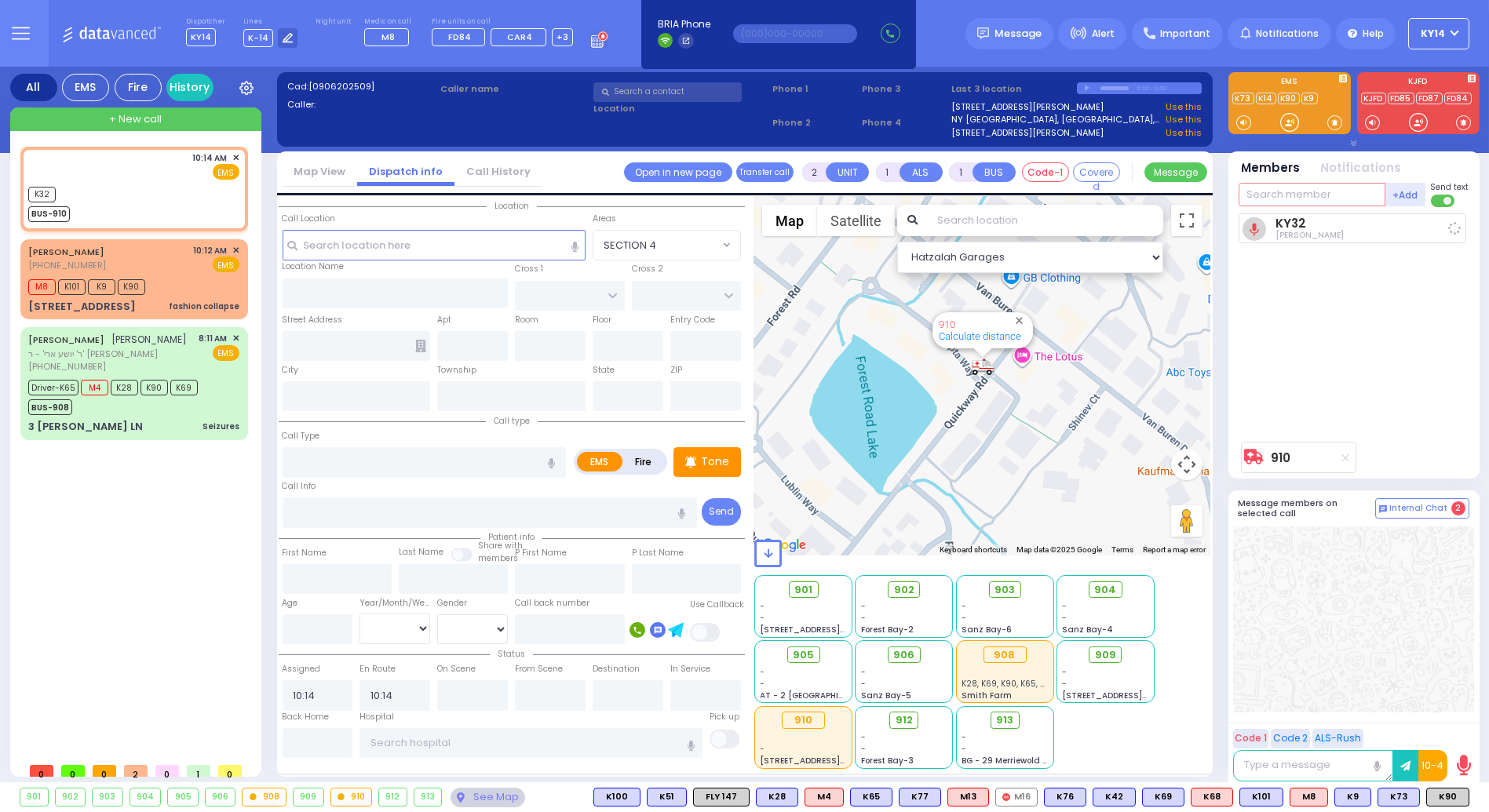
select select
radio input "true"
select select
select select "Hatzalah Garages"
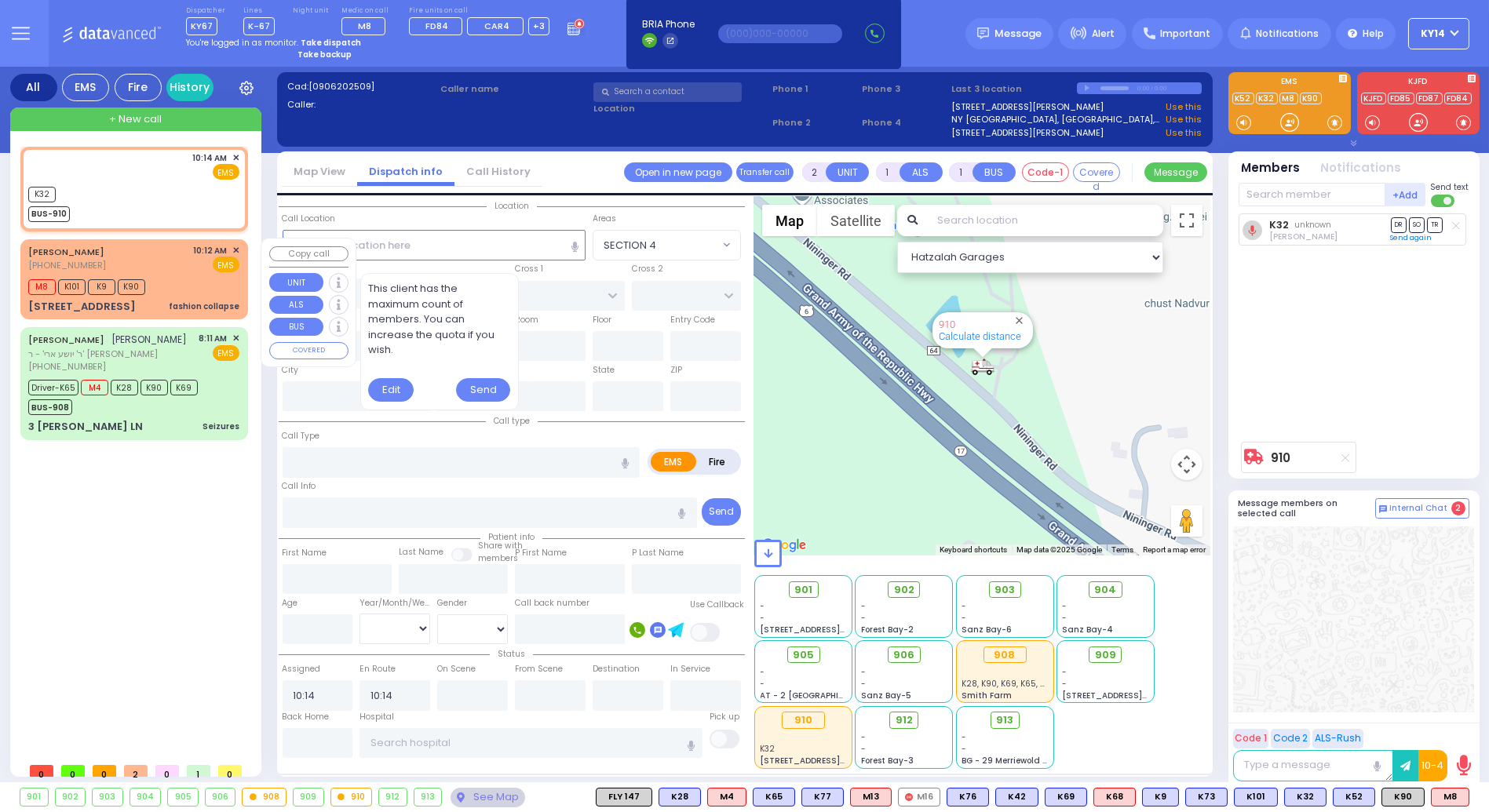
click at [126, 275] on div "M8 K101 K9 K90" at bounding box center [87, 285] width 117 height 20
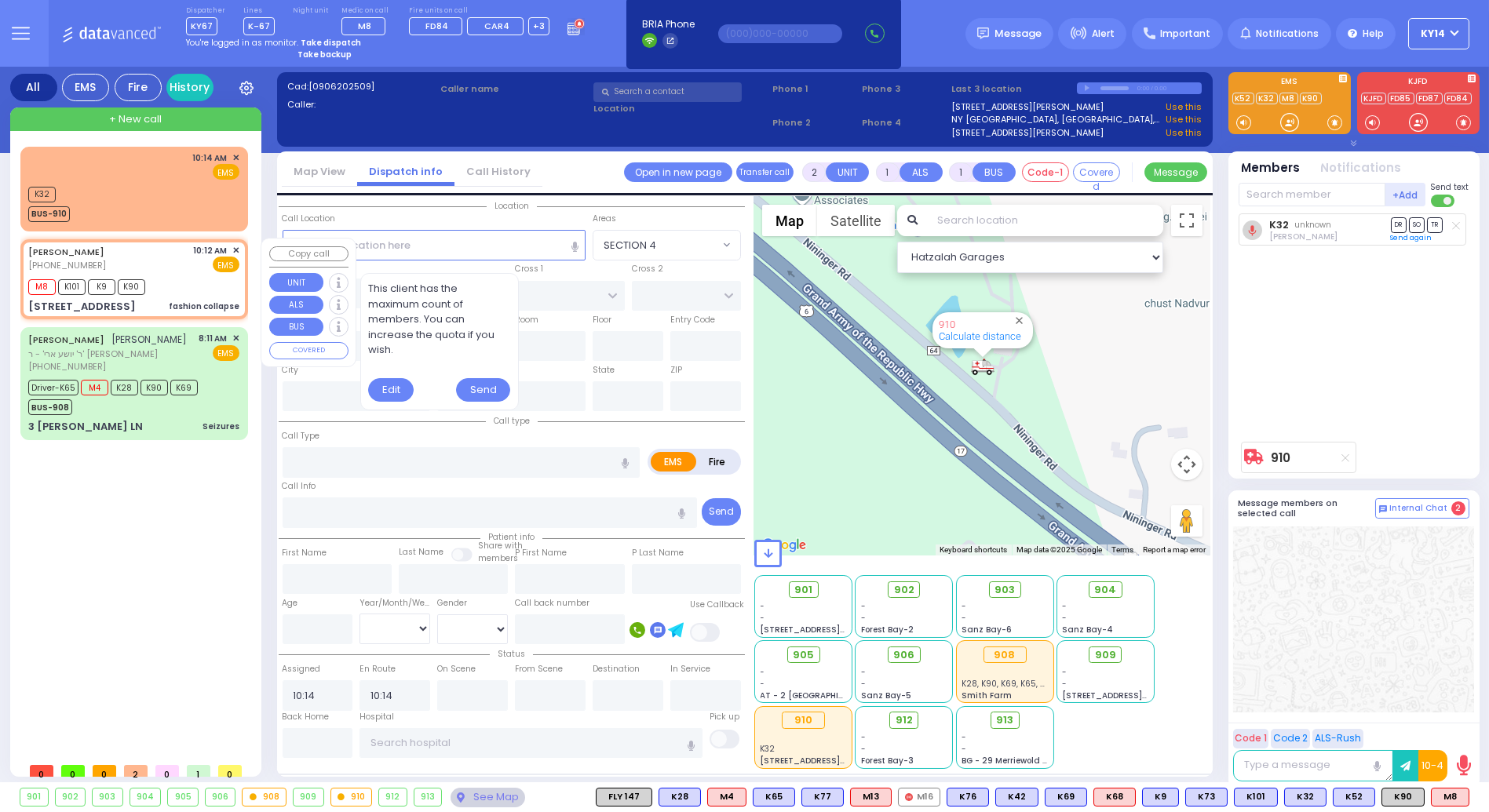
select select
type input "fashion collapse"
radio input "true"
select select
type input "10:12"
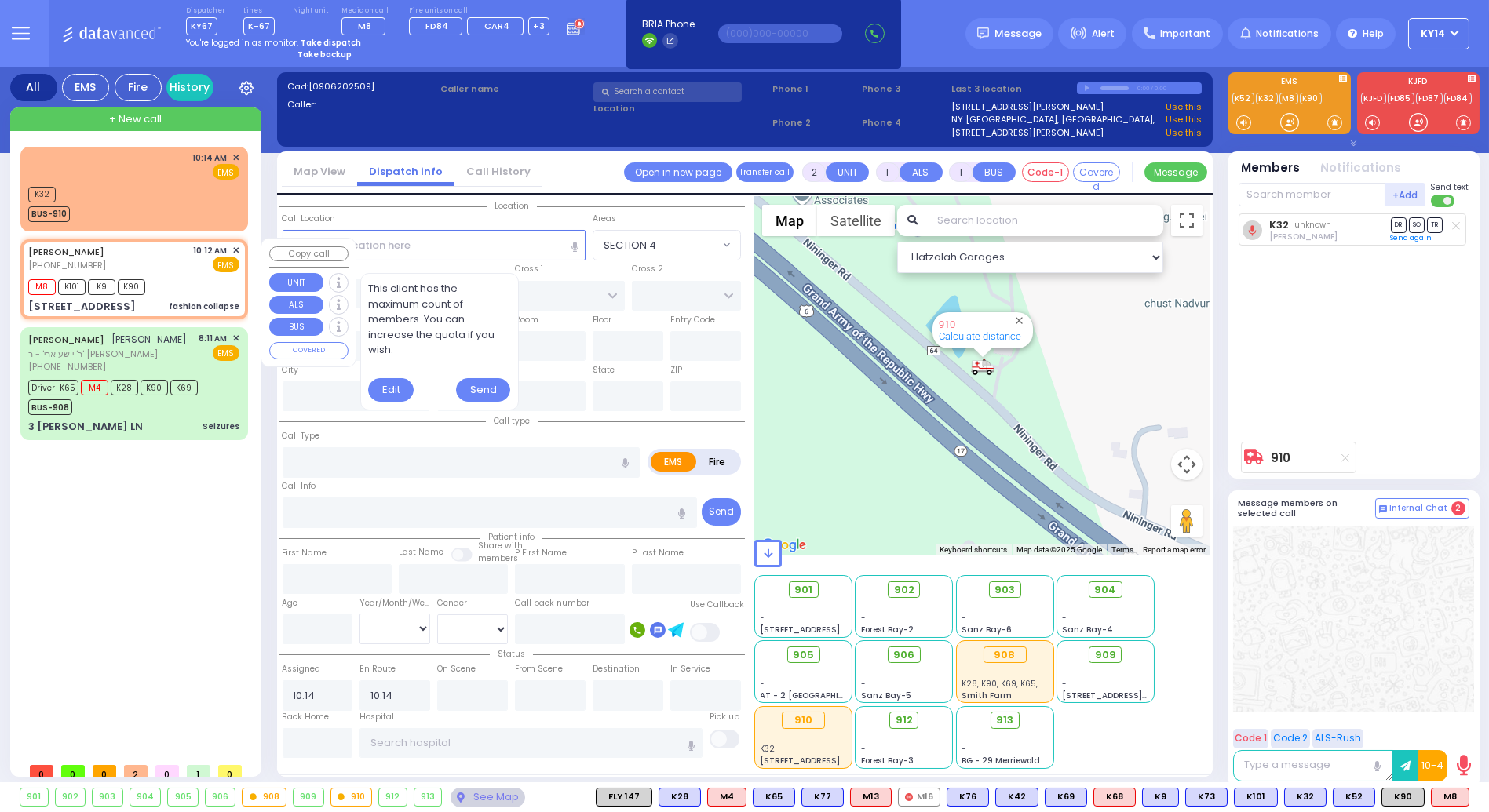
type input "10:13"
type input "CHUST RD"
type input "[GEOGRAPHIC_DATA]"
type input "[STREET_ADDRESS]"
type input "Monroe"
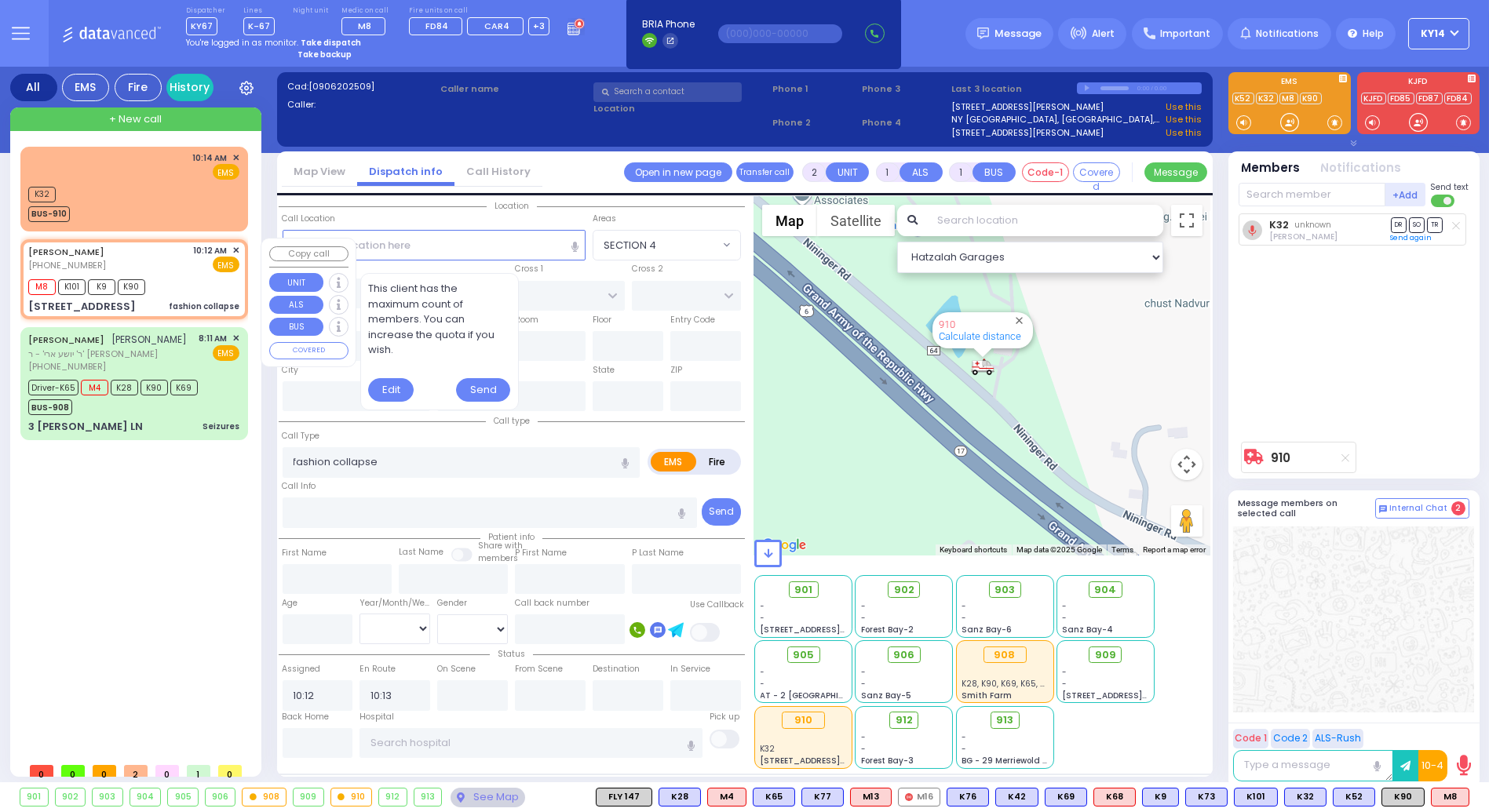
type input "[US_STATE]"
type input "10950"
select select "Hatzalah Garages"
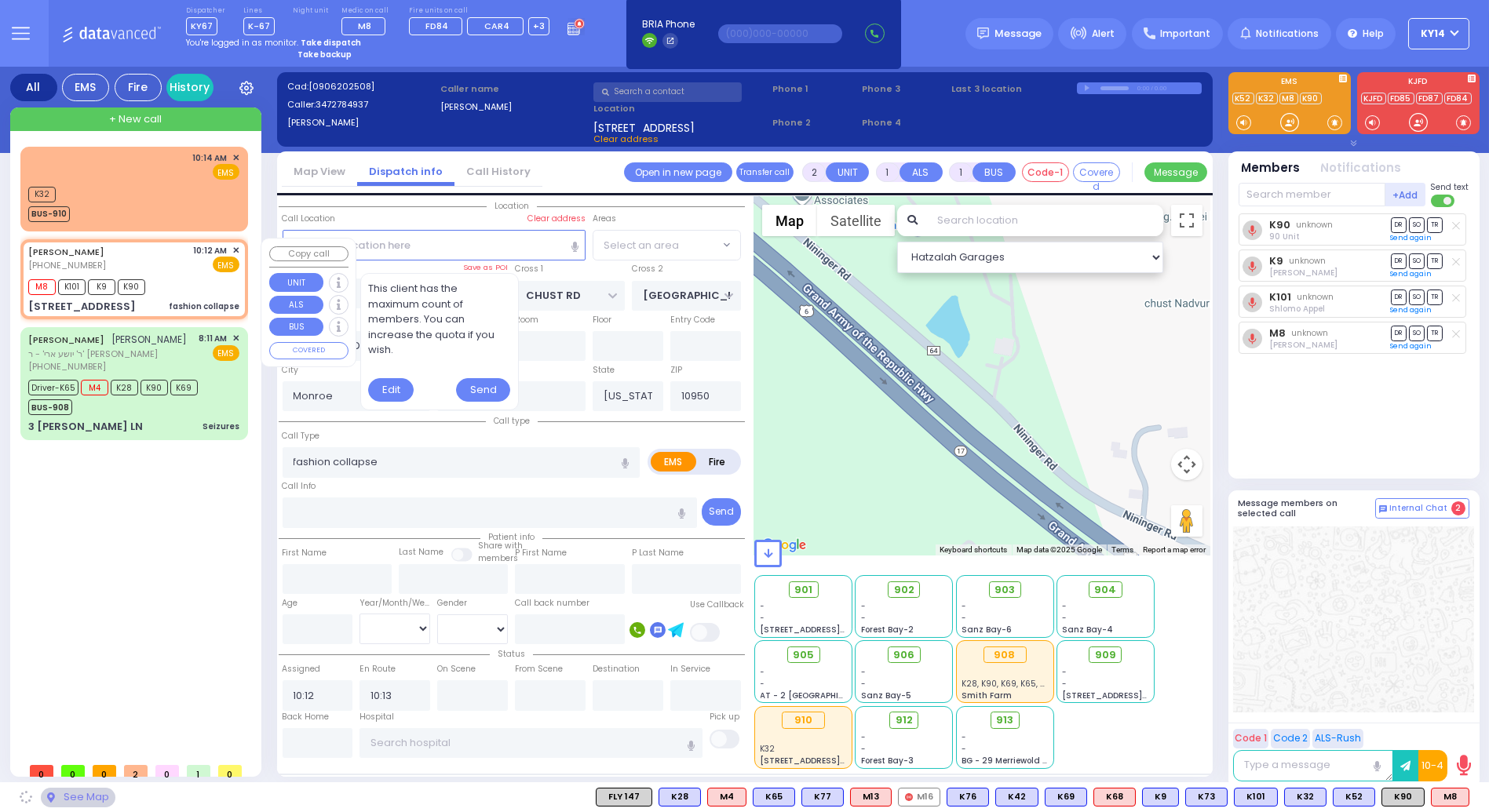
select select "VYOEL MOSHE"
click at [237, 248] on span "✕" at bounding box center [236, 251] width 7 height 14
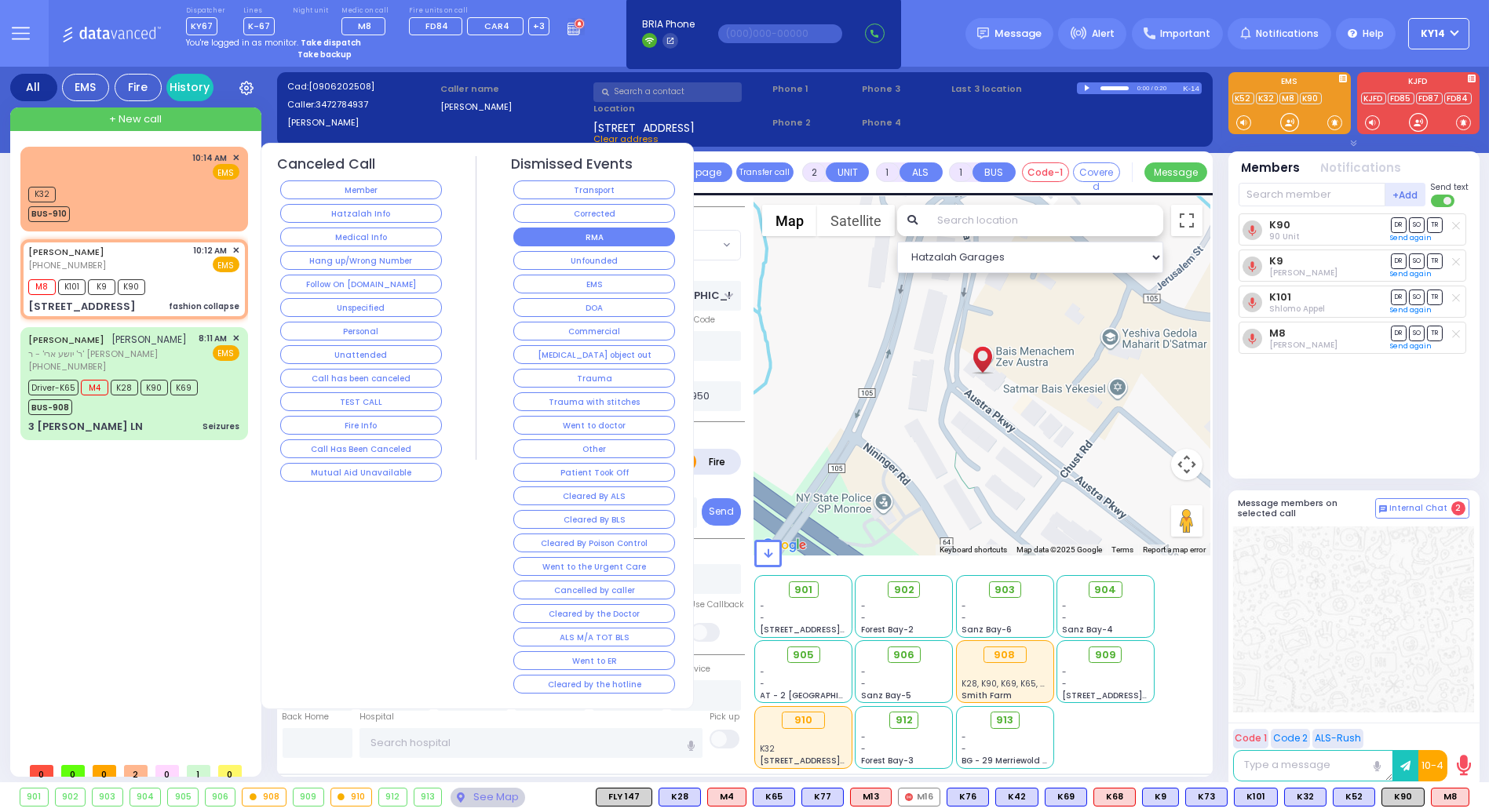
click at [563, 228] on button "RMA" at bounding box center [595, 237] width 162 height 19
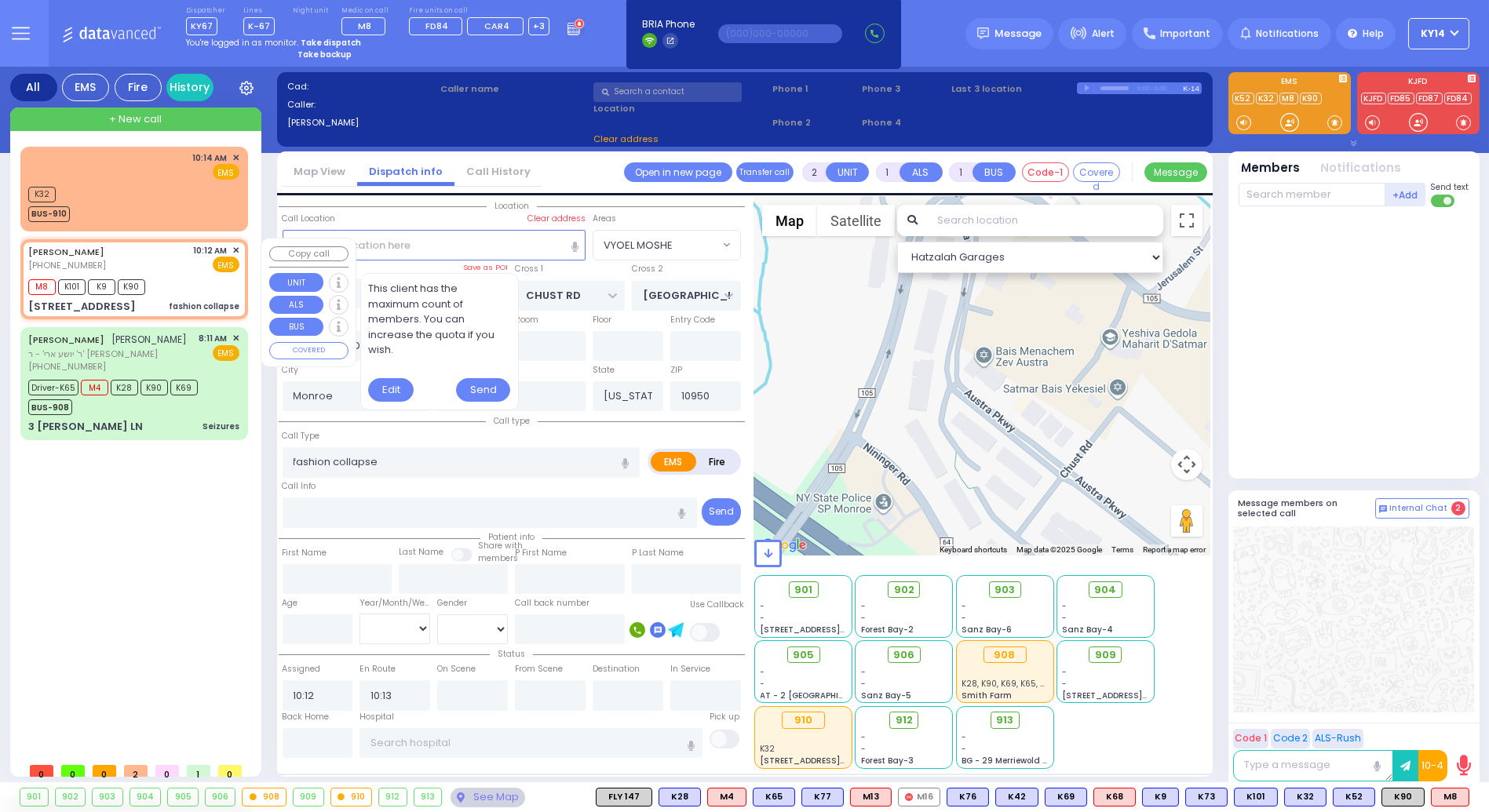
select select
radio input "true"
select select
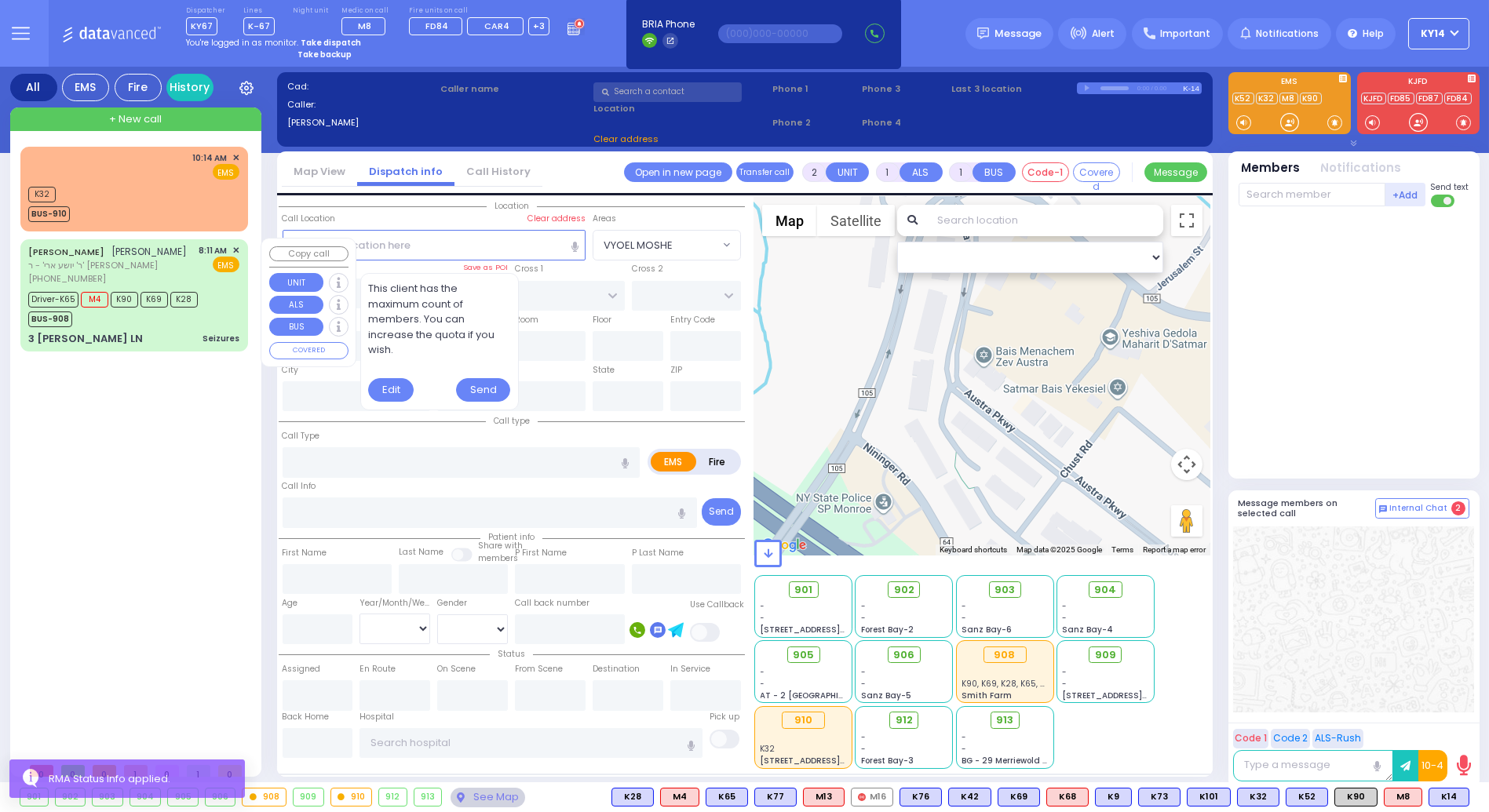
click at [204, 307] on div "Driver-K65 M4 K90 K69 K28 BUS-908" at bounding box center [118, 308] width 180 height 40
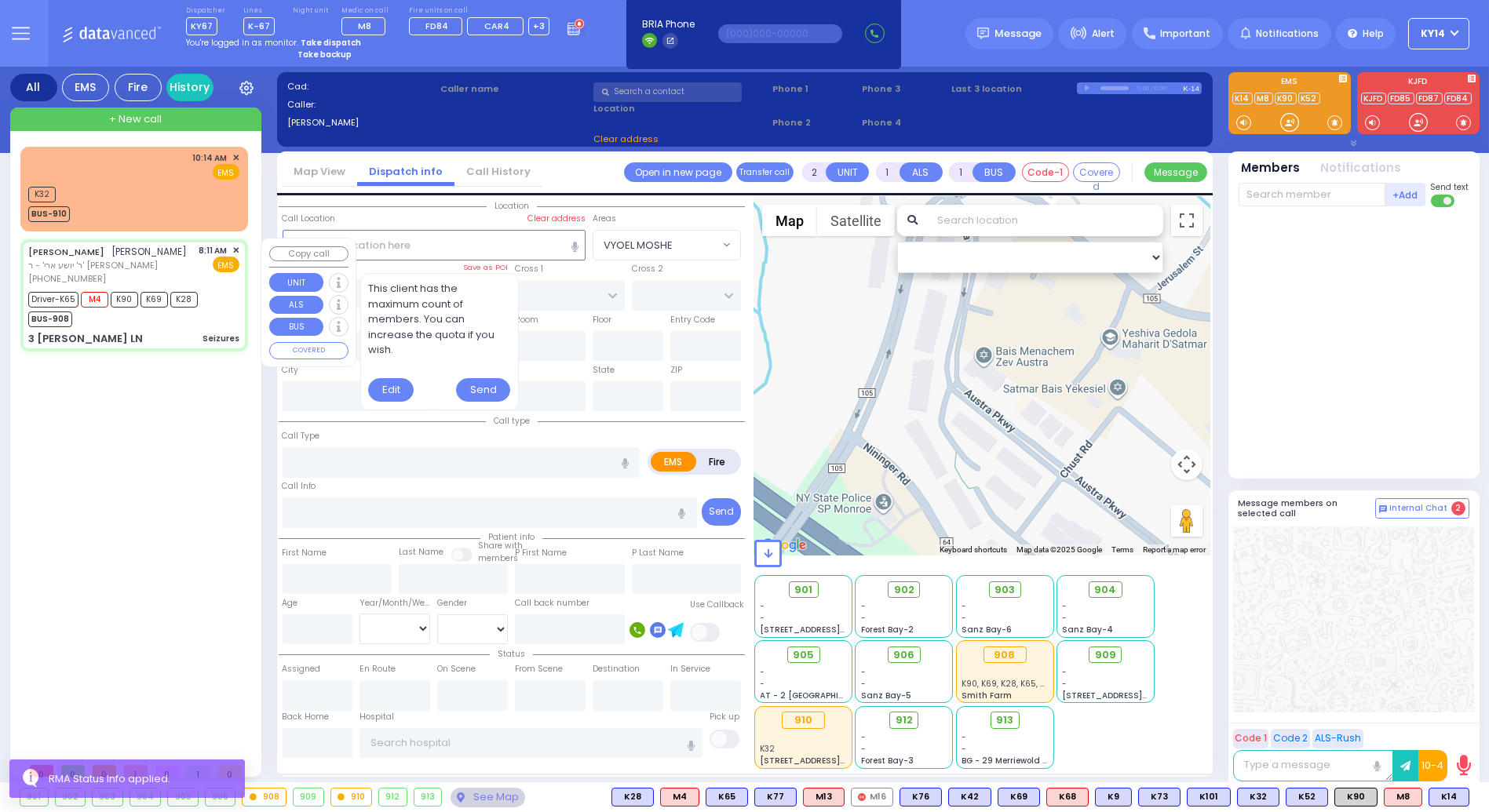
type input "6"
select select
type input "Seizures"
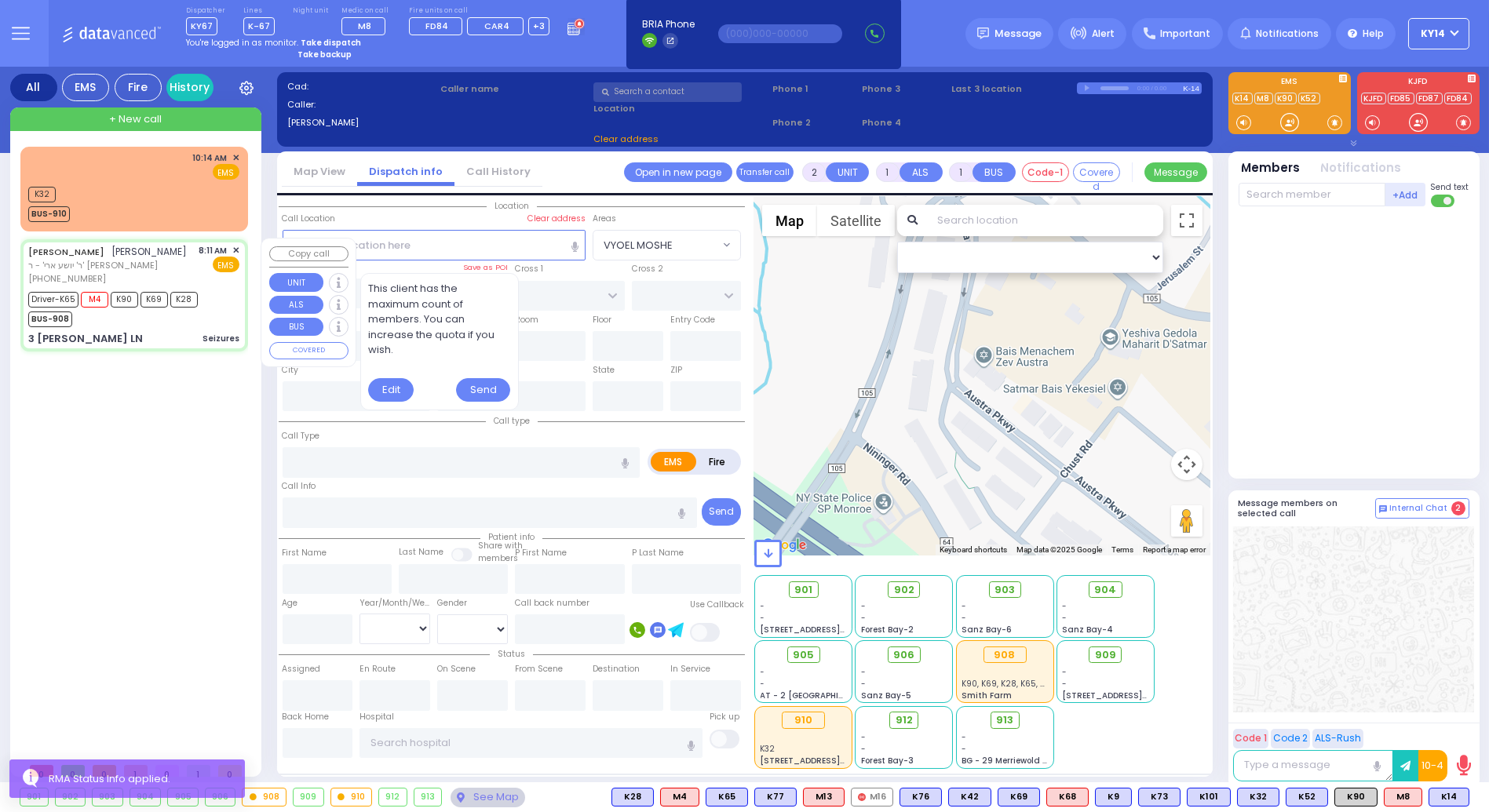
radio input "true"
type input "ELIEZER"
type input "[PERSON_NAME]"
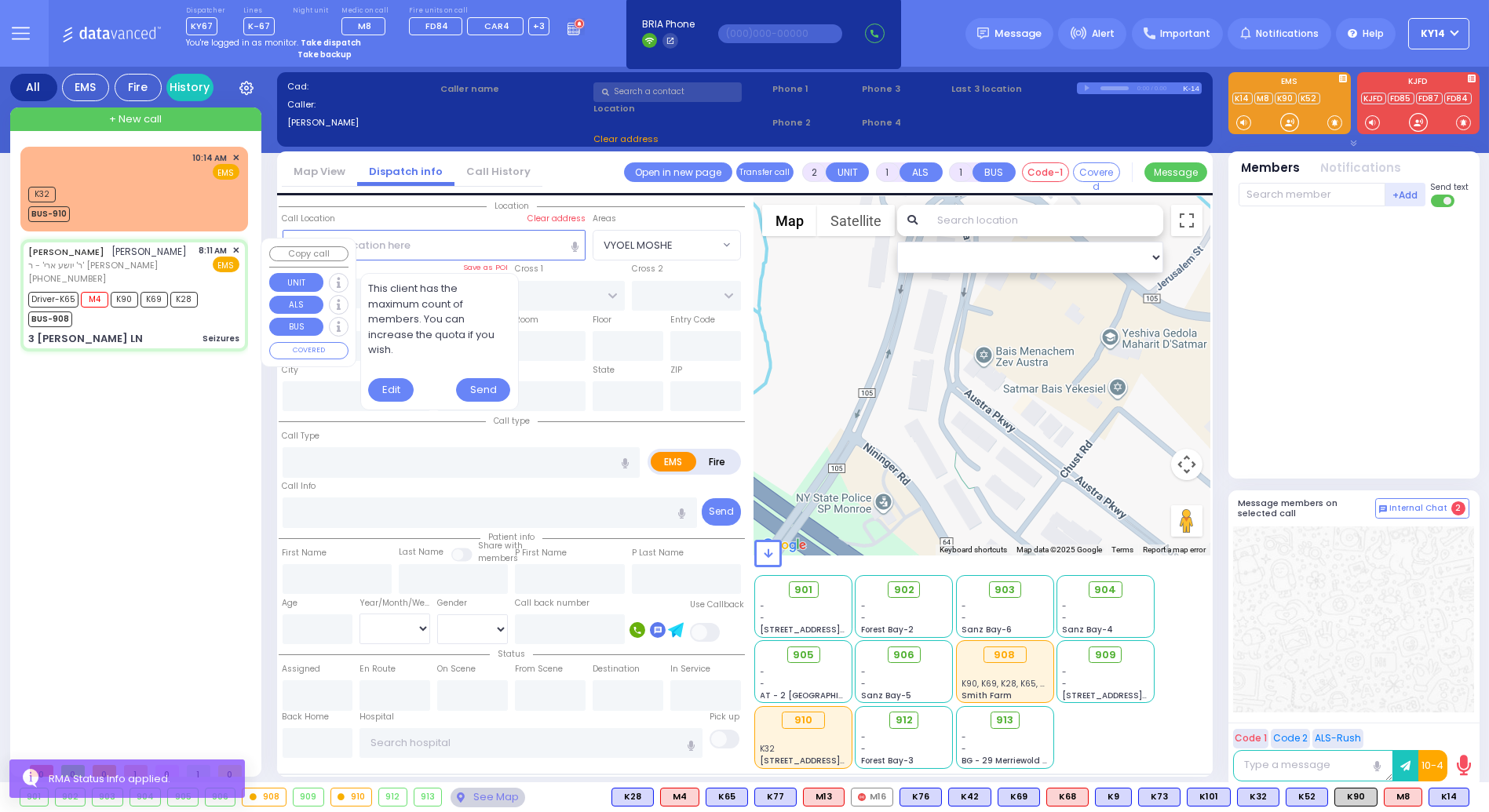
type input "12"
select select "Year"
select select "[DEMOGRAPHIC_DATA]"
type input "08:11"
type input "08:12"
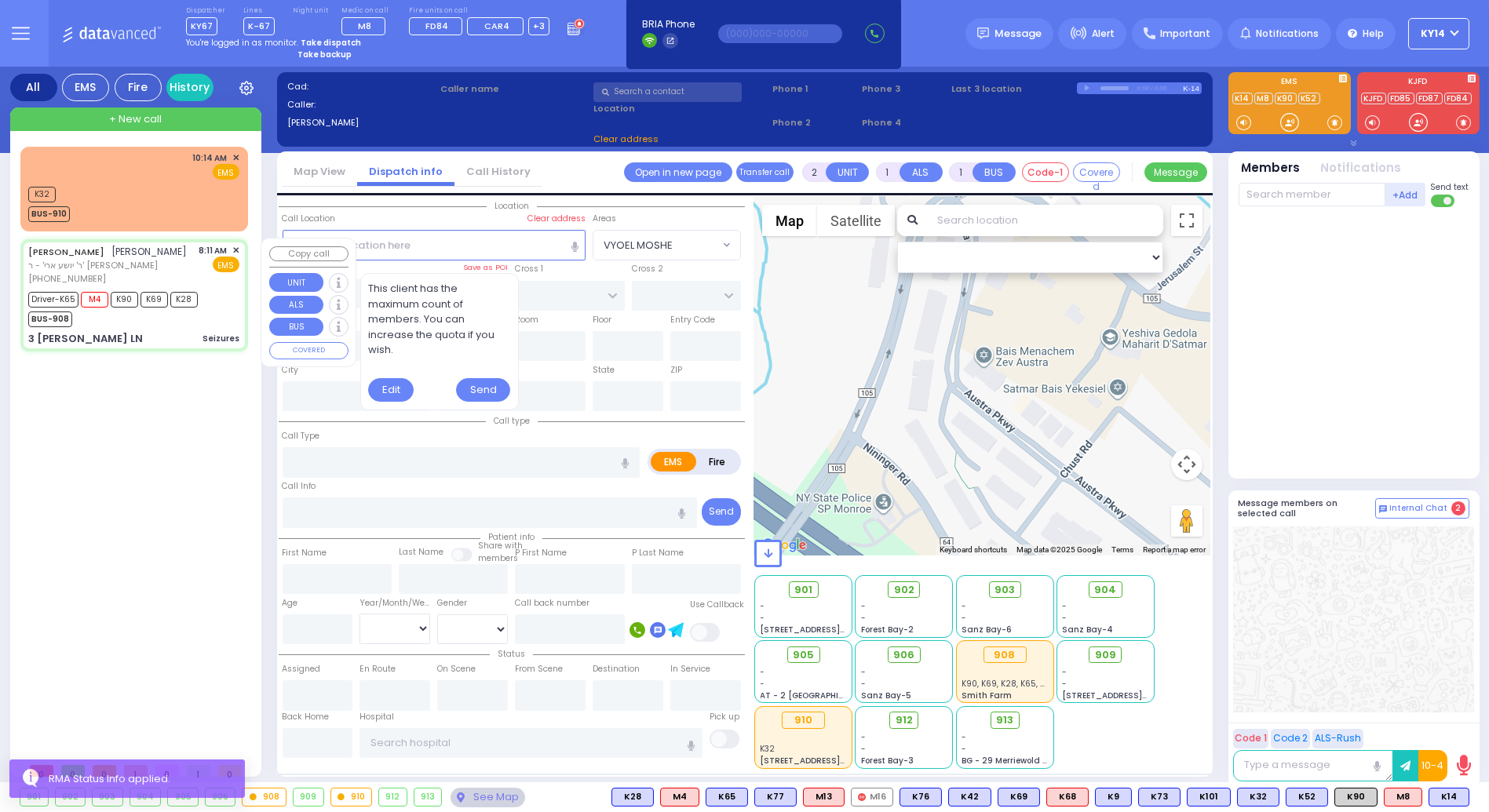
type input "08:12"
type input "08:35"
select select "Hatzalah Garages"
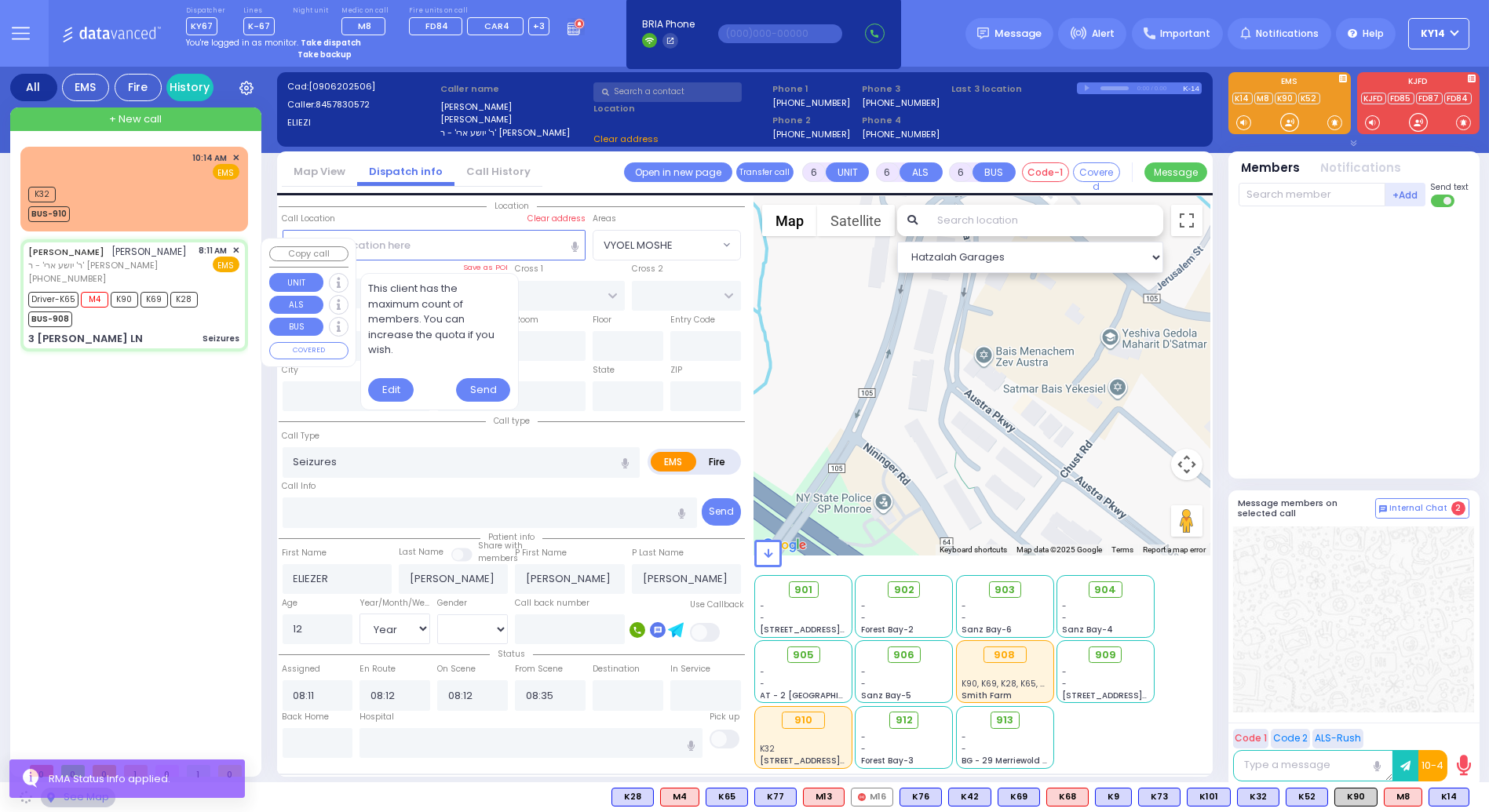
type input "GILBERT ST"
type input "VAN ARSDALE RD"
type input "3 [PERSON_NAME] LN"
type input "Monroe"
type input "[US_STATE]"
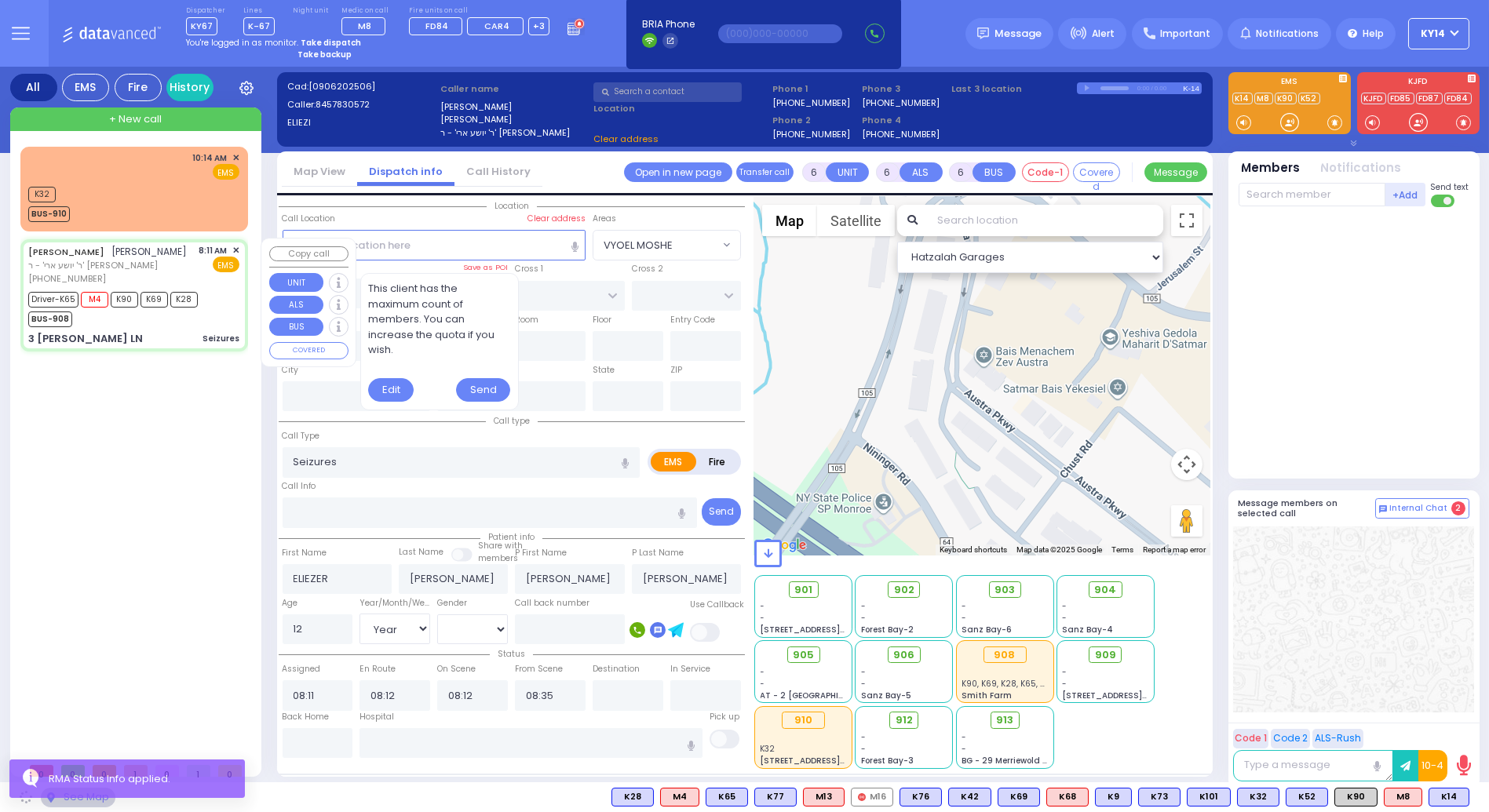
type input "10950"
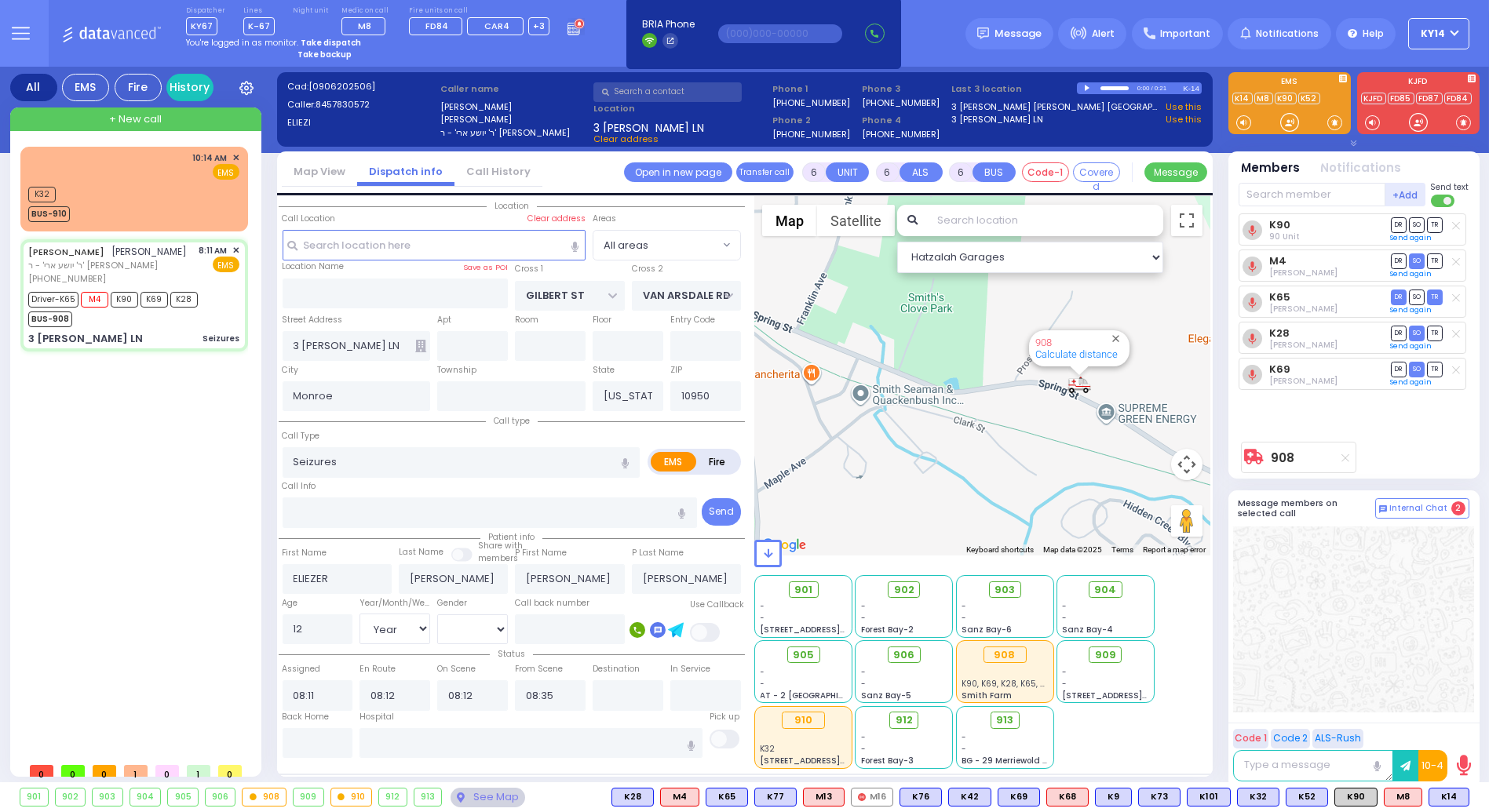
drag, startPoint x: 1121, startPoint y: 433, endPoint x: 975, endPoint y: 420, distance: 146.6
click at [993, 421] on div "908 Calculate distance" at bounding box center [983, 376] width 456 height 359
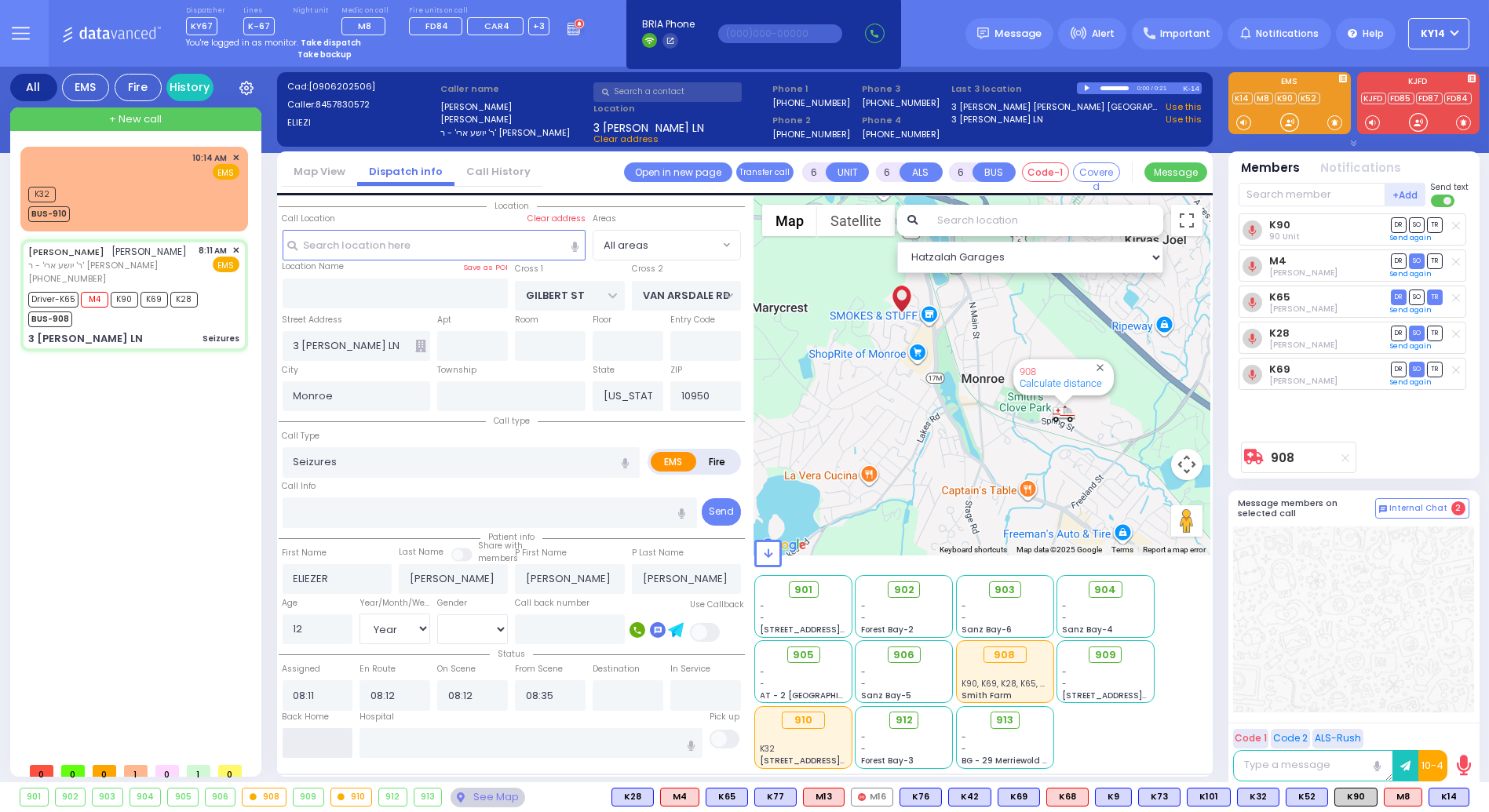
click at [312, 738] on input "text" at bounding box center [318, 742] width 71 height 30
type input "10:35"
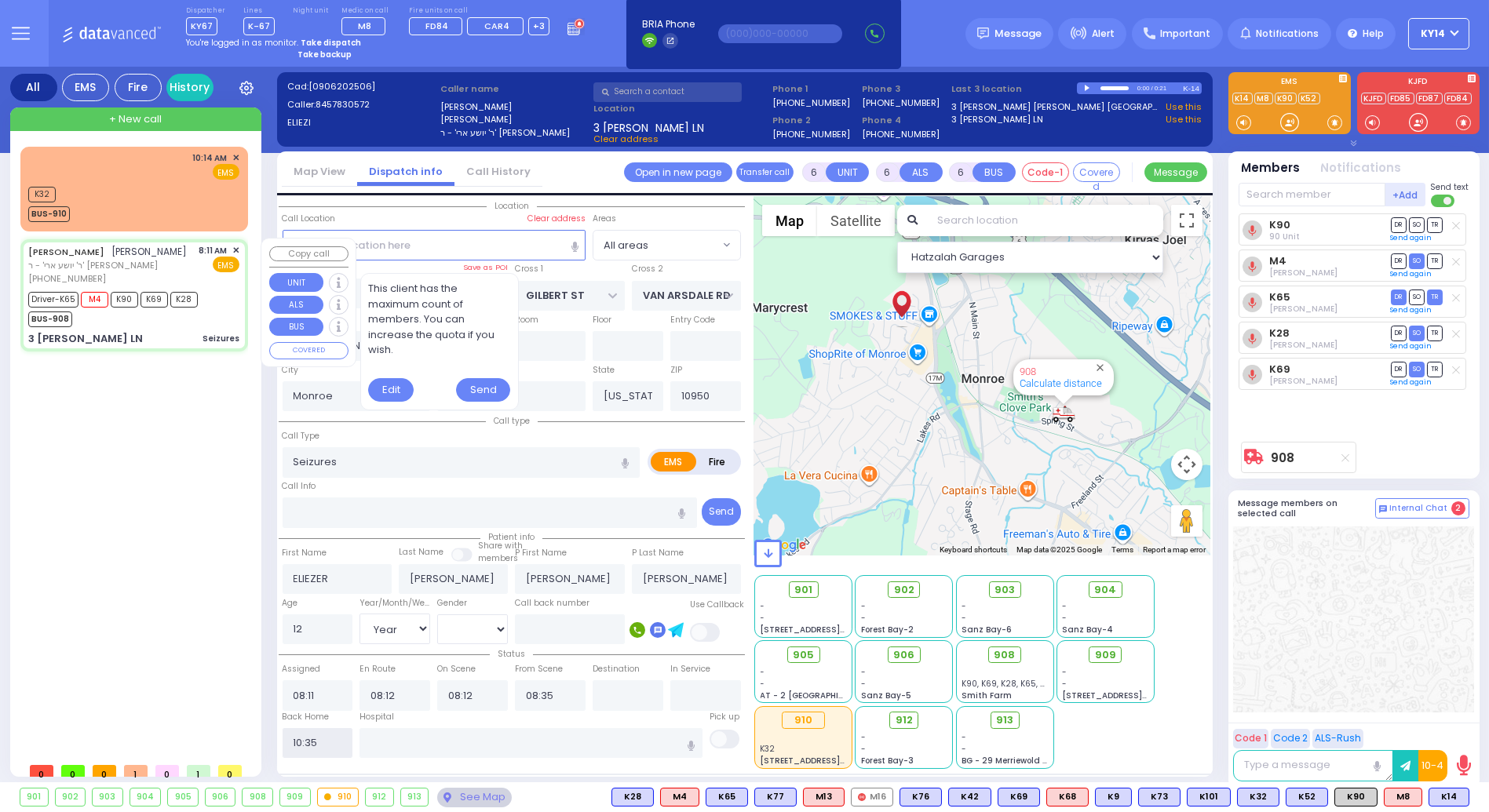
select select
radio input "true"
select select
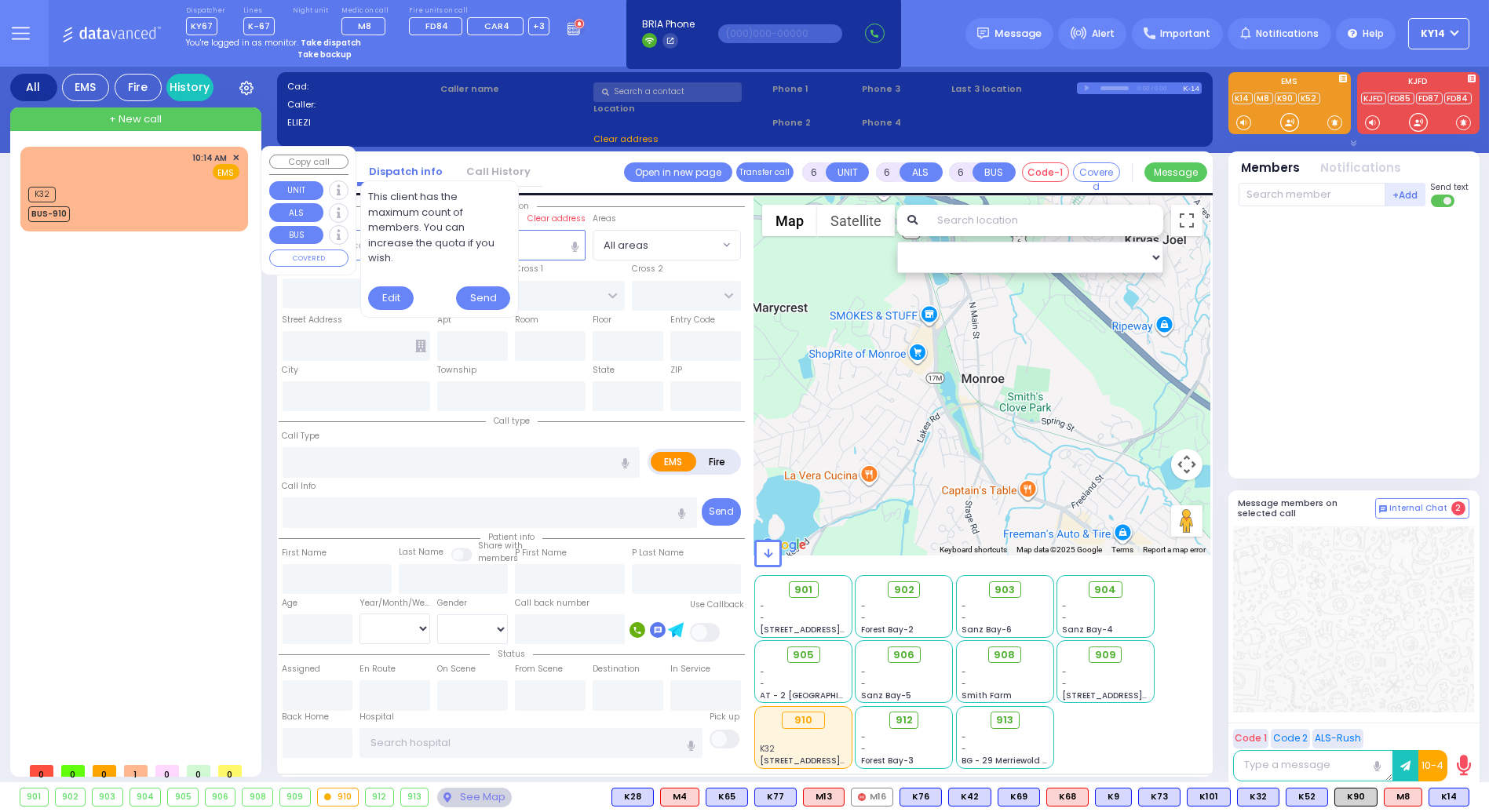
click at [154, 200] on div "K32 BUS-910" at bounding box center [133, 203] width 211 height 40
type input "2"
type input "1"
select select
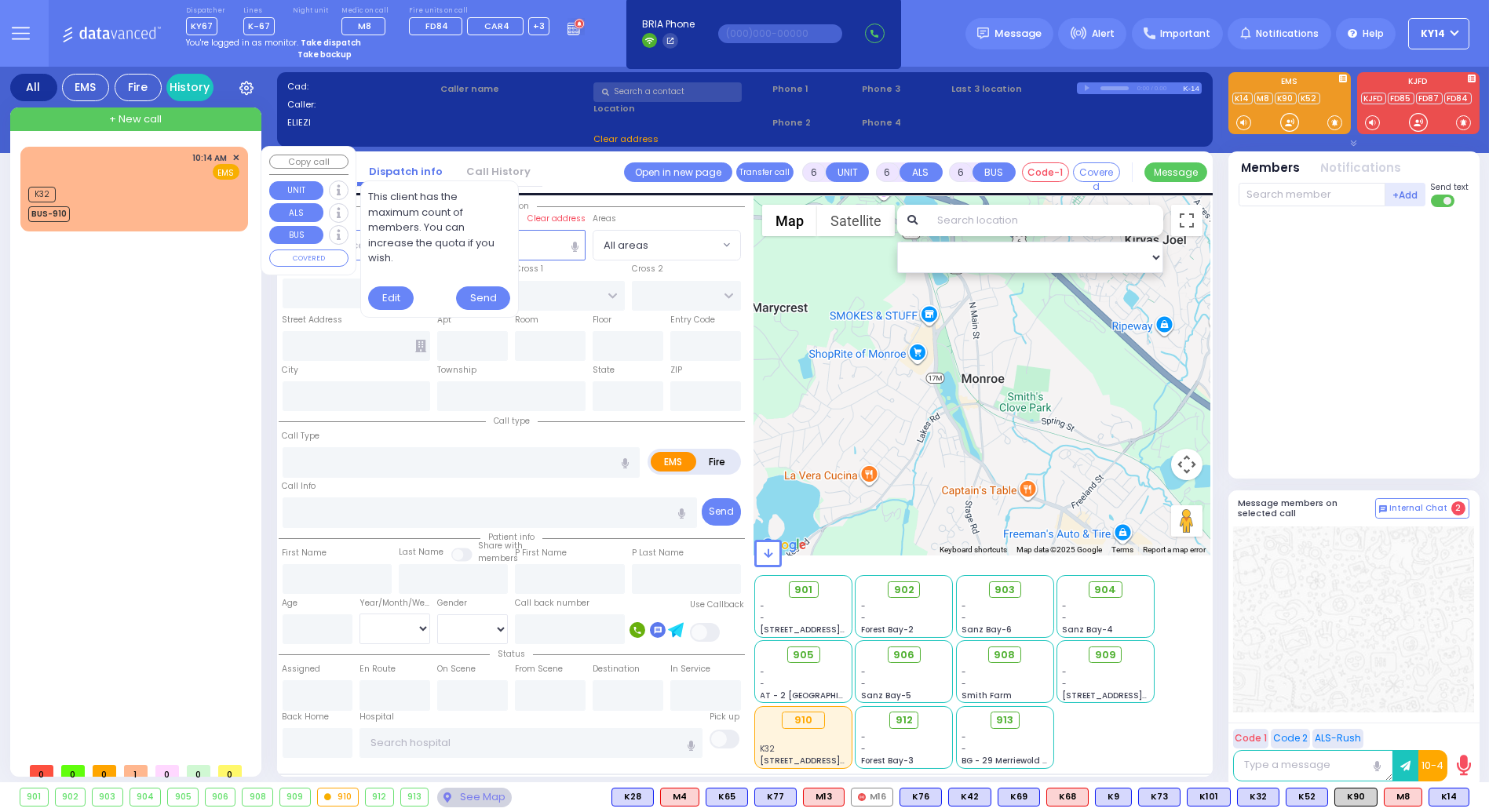
radio input "true"
select select
type input "10:14"
select select "Hatzalah Garages"
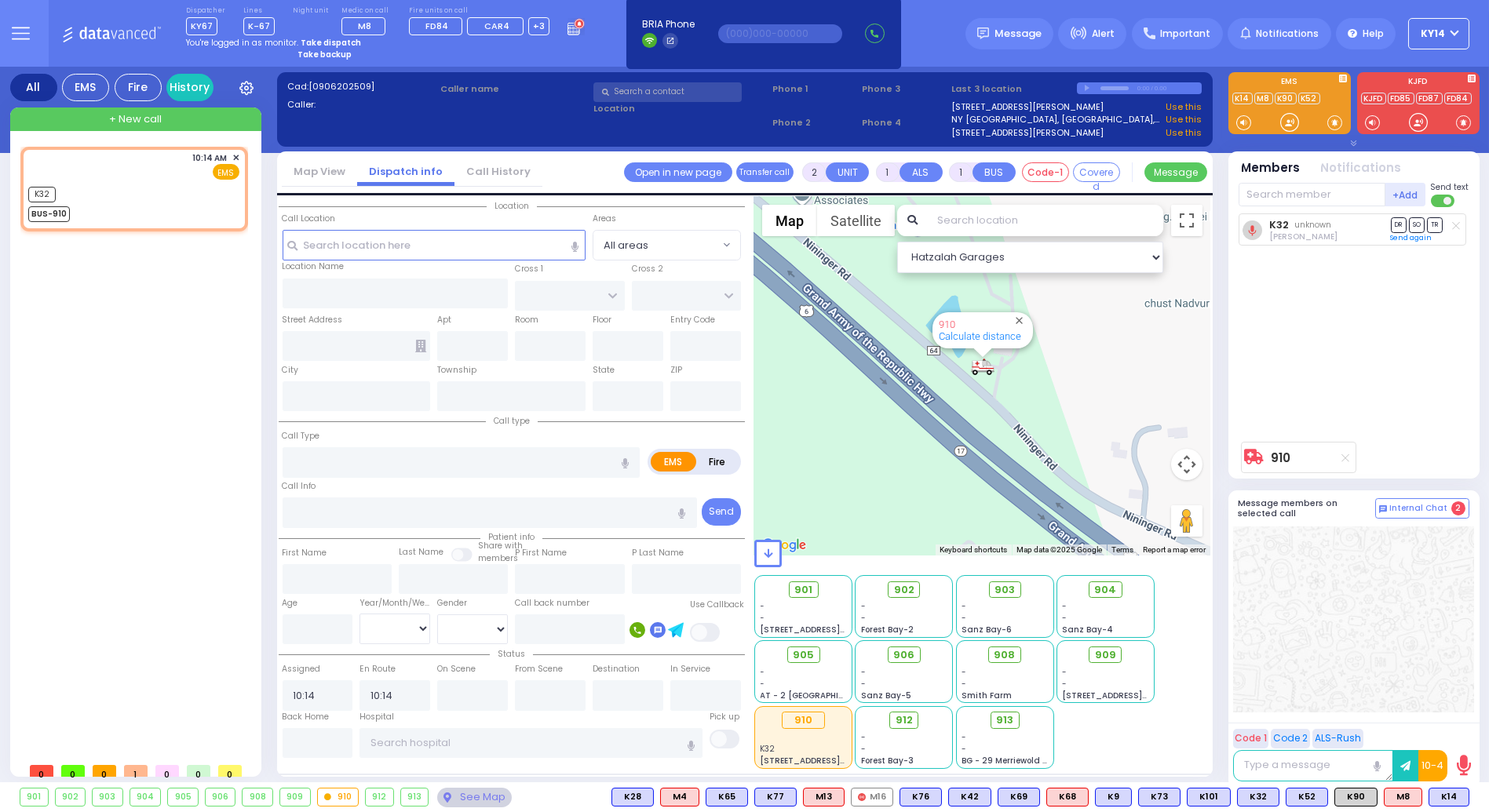
click at [1413, 317] on div "K32 unknown [PERSON_NAME] DR SO TR Sending text" at bounding box center [1356, 323] width 234 height 220
